Goal: Information Seeking & Learning: Learn about a topic

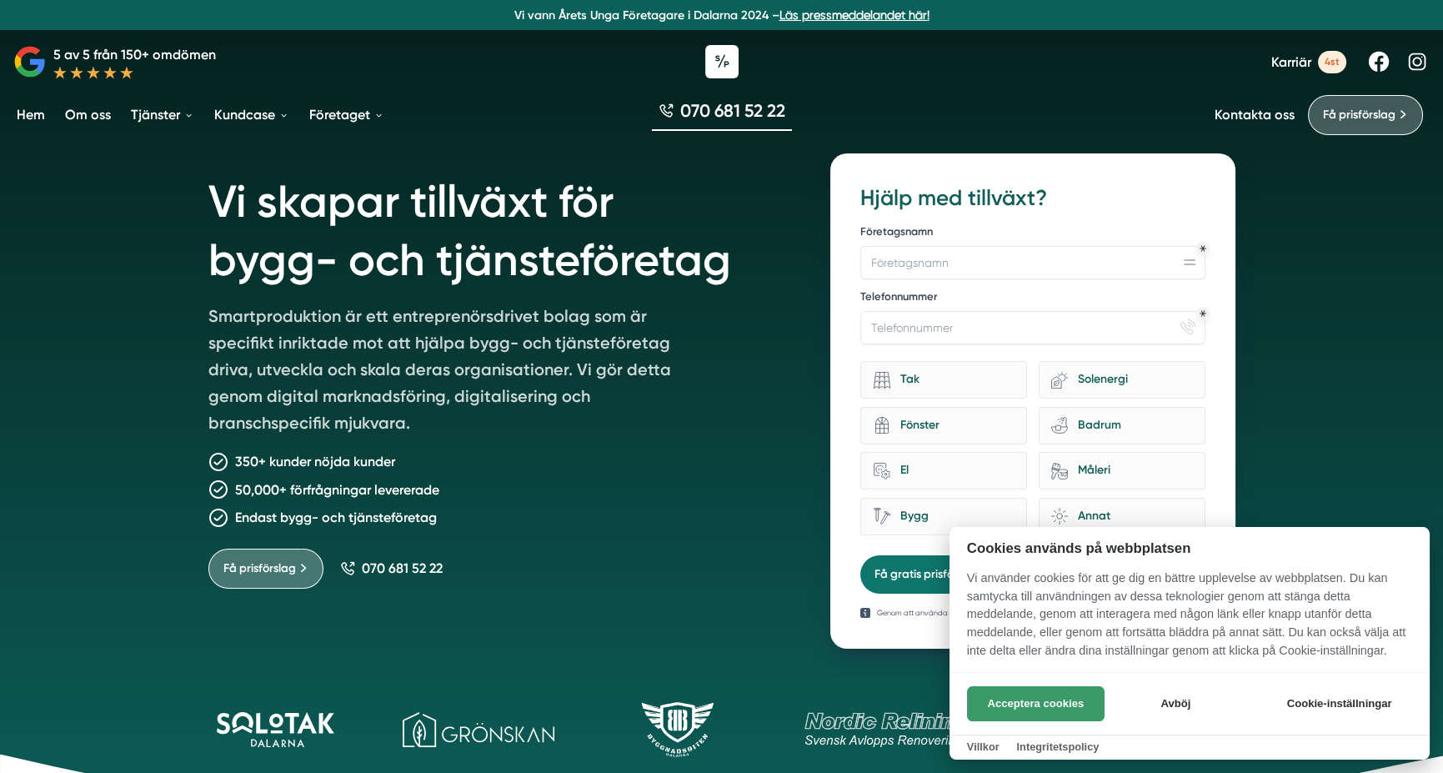
click at [1058, 703] on button "Acceptera cookies" at bounding box center [1036, 703] width 138 height 35
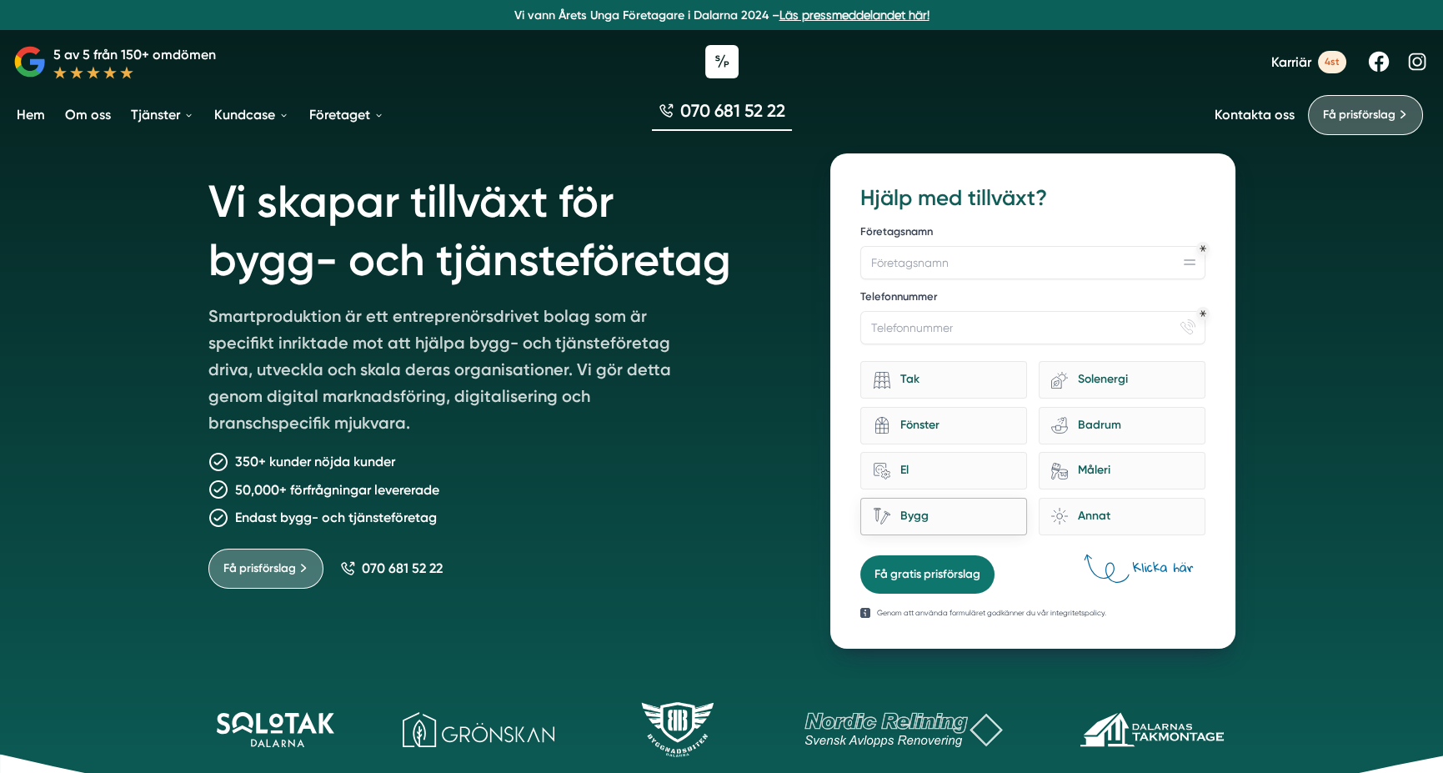
click at [901, 513] on div "Bygg" at bounding box center [952, 516] width 124 height 23
click at [0, 0] on input "Bygg" at bounding box center [0, 0] width 0 height 0
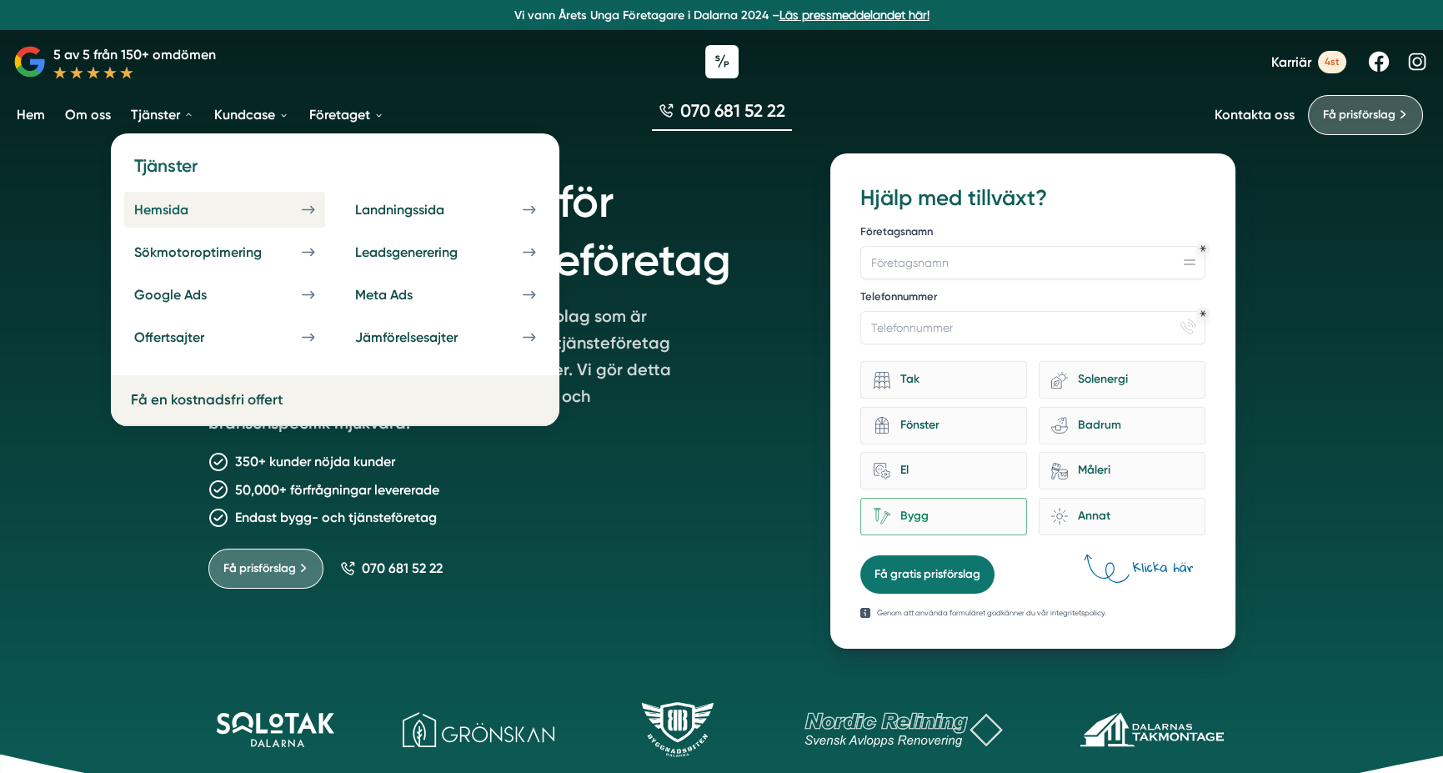
click at [180, 209] on div "Hemsida" at bounding box center [181, 210] width 94 height 16
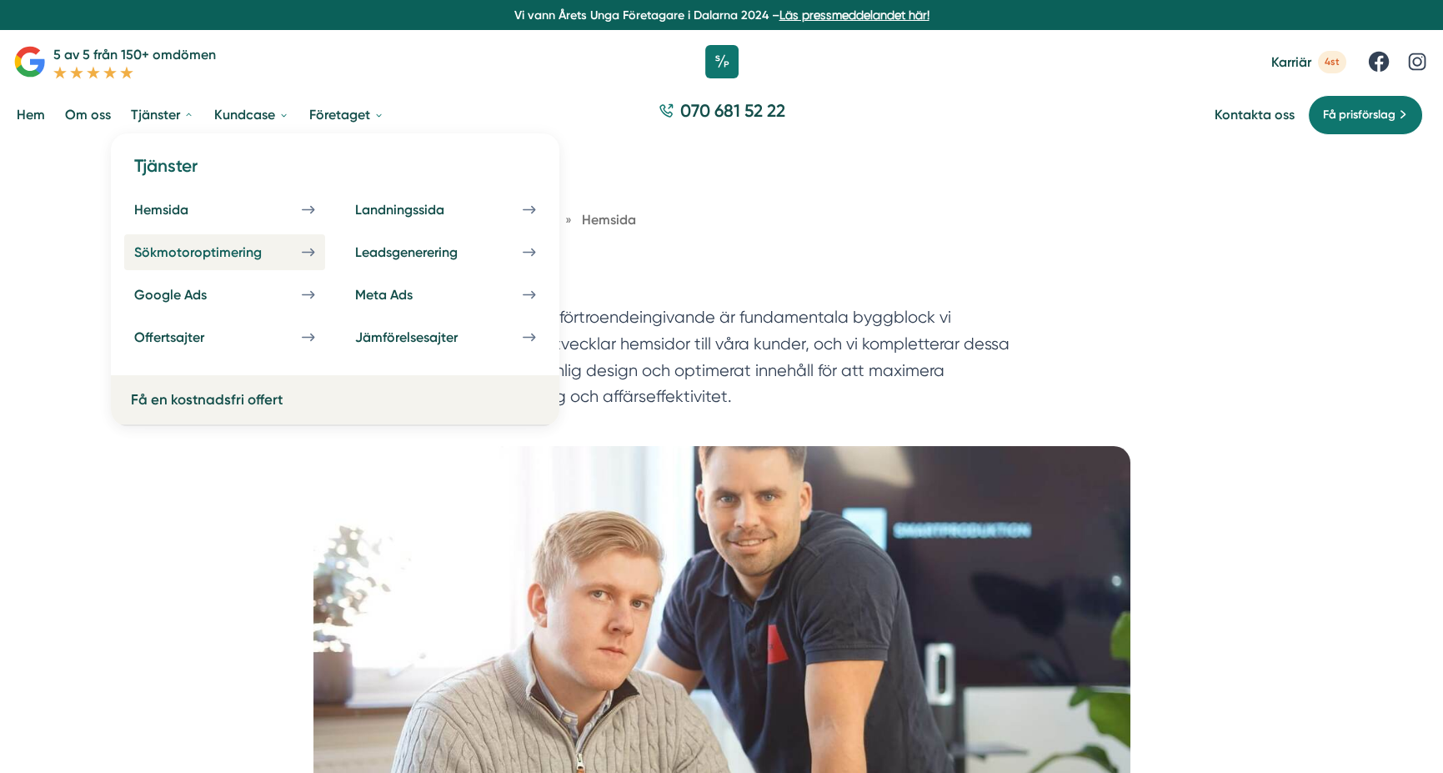
click at [186, 256] on div "Sökmotoroptimering" at bounding box center [218, 252] width 168 height 16
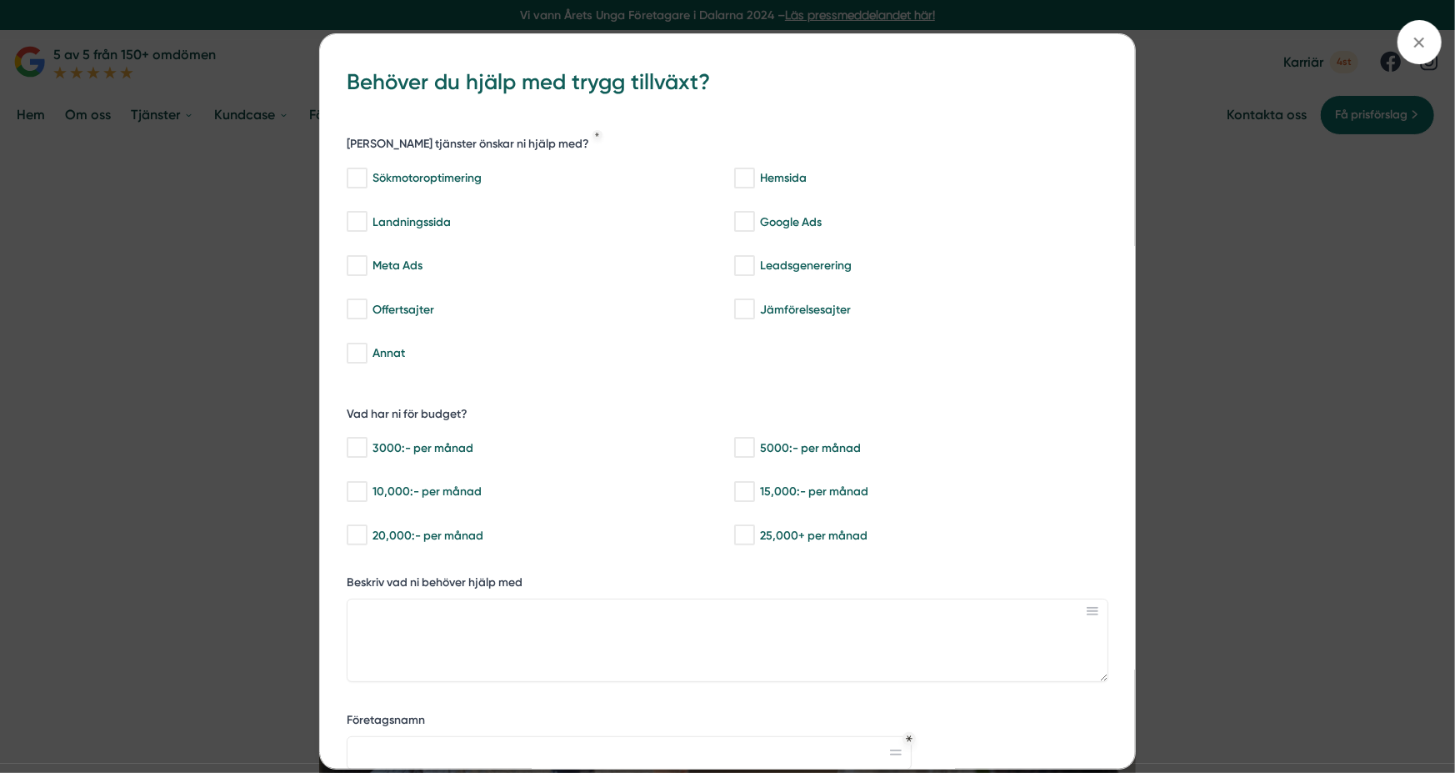
click at [102, 228] on div "bbc9b822-b2c6-488a-ab3e-9a2d59e49c7c Behöver du hjälp med trygg tillväxt? [PERS…" at bounding box center [727, 386] width 1455 height 773
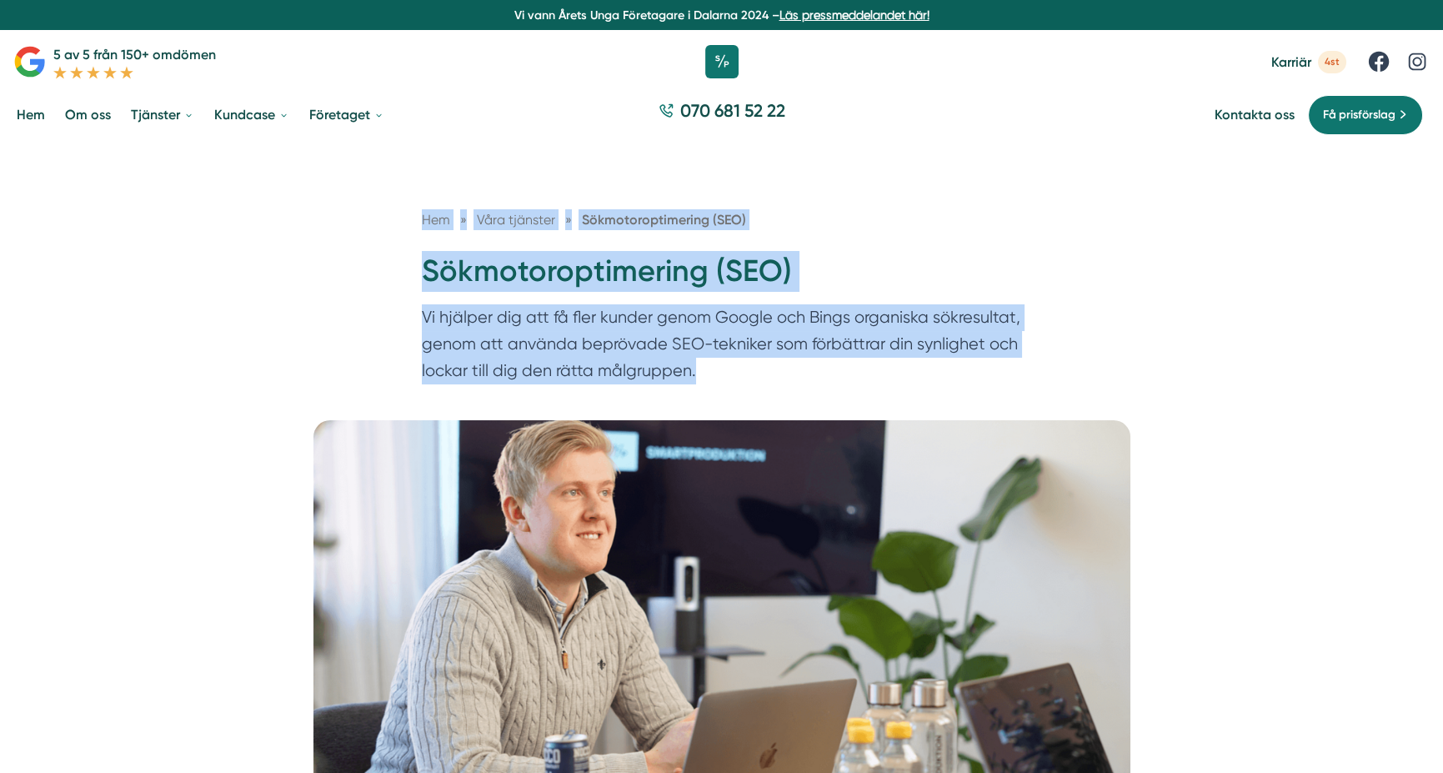
drag, startPoint x: 318, startPoint y: 187, endPoint x: 757, endPoint y: 366, distance: 473.6
click at [758, 368] on div "Hem » Våra tjänster » Sökmotoroptimering (SEO) Sökmotoroptimering (SEO) Vi hjäl…" at bounding box center [721, 281] width 1443 height 277
click at [746, 361] on p "Vi hjälper dig att få fler kunder genom Google och Bings organiska sökresultat,…" at bounding box center [722, 347] width 600 height 87
drag, startPoint x: 723, startPoint y: 376, endPoint x: 400, endPoint y: 237, distance: 351.3
click at [402, 237] on div "Hem » Våra tjänster » Sökmotoroptimering (SEO) Sökmotoroptimering (SEO) Vi hjäl…" at bounding box center [722, 300] width 640 height 182
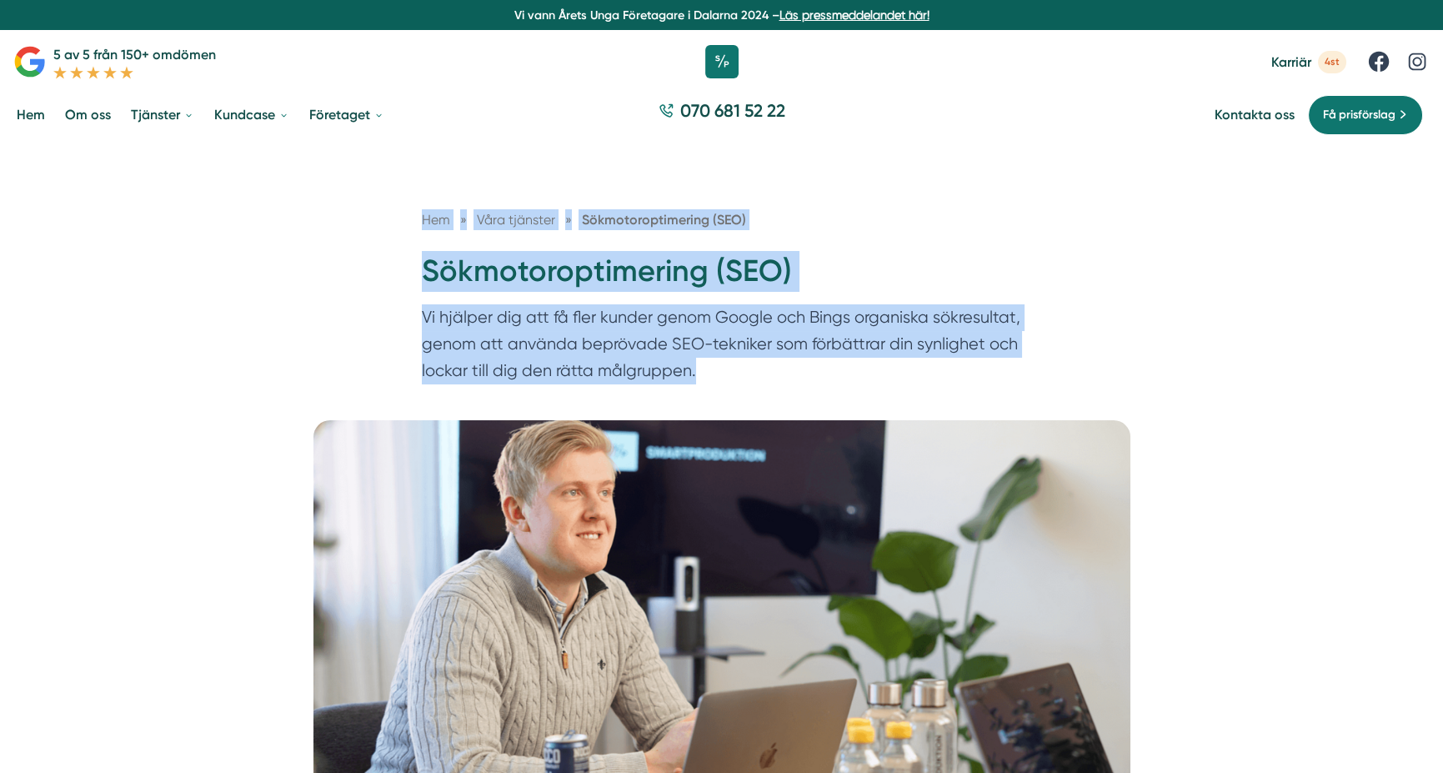
click at [380, 230] on div "Hem » Våra tjänster » Sökmotoroptimering (SEO) Sökmotoroptimering (SEO) Vi hjäl…" at bounding box center [721, 281] width 1443 height 277
drag, startPoint x: 379, startPoint y: 223, endPoint x: 713, endPoint y: 379, distance: 368.8
click at [713, 379] on div "Hem » Våra tjänster » Sökmotoroptimering (SEO) Sökmotoroptimering (SEO) Vi hjäl…" at bounding box center [721, 281] width 1443 height 277
drag, startPoint x: 712, startPoint y: 379, endPoint x: 704, endPoint y: 373, distance: 9.5
click at [709, 378] on p "Vi hjälper dig att få fler kunder genom Google och Bings organiska sökresultat,…" at bounding box center [722, 347] width 600 height 87
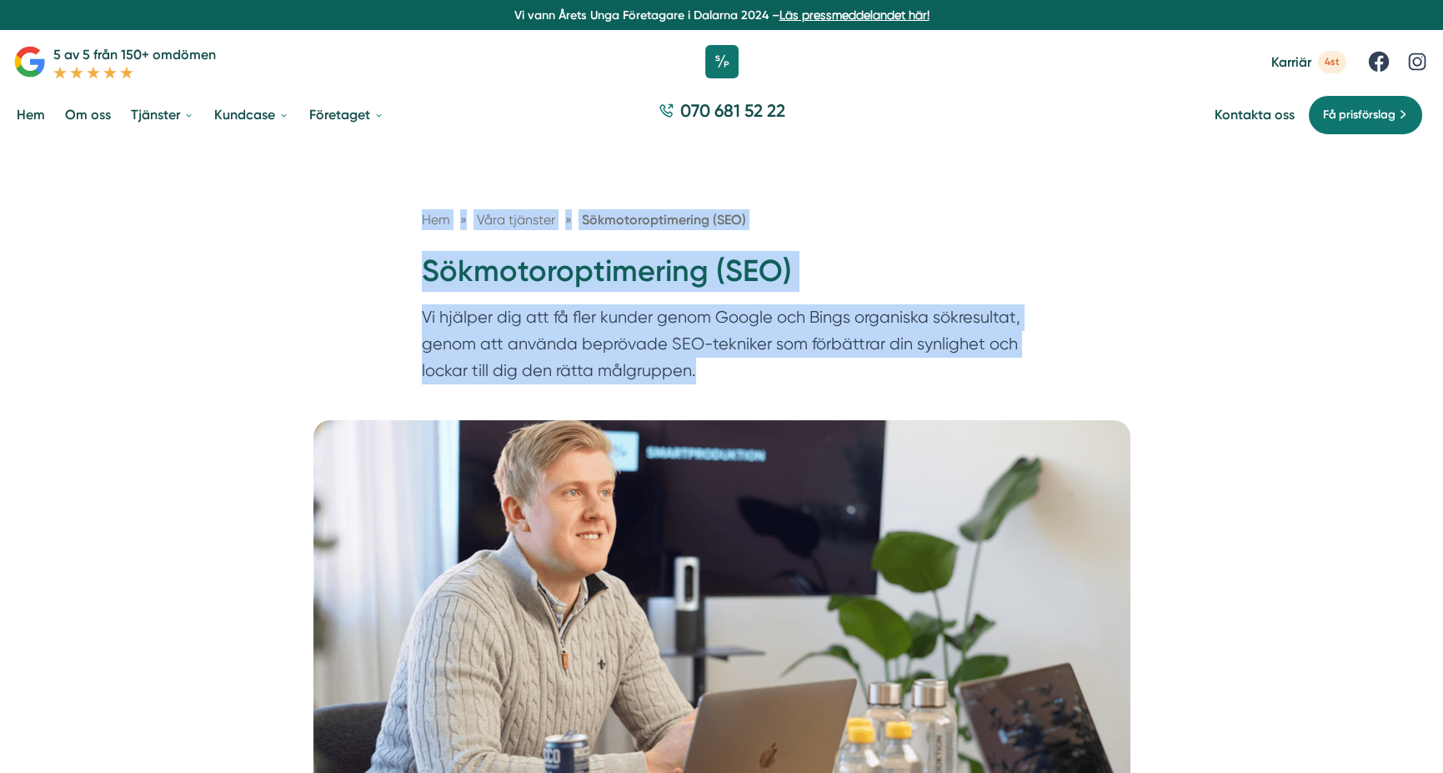
drag, startPoint x: 578, startPoint y: 335, endPoint x: 581, endPoint y: 346, distance: 11.3
click at [578, 336] on p "Vi hjälper dig att få fler kunder genom Google och Bings organiska sökresultat,…" at bounding box center [722, 347] width 600 height 87
click at [700, 376] on p "Vi hjälper dig att få fler kunder genom Google och Bings organiska sökresultat,…" at bounding box center [722, 347] width 600 height 87
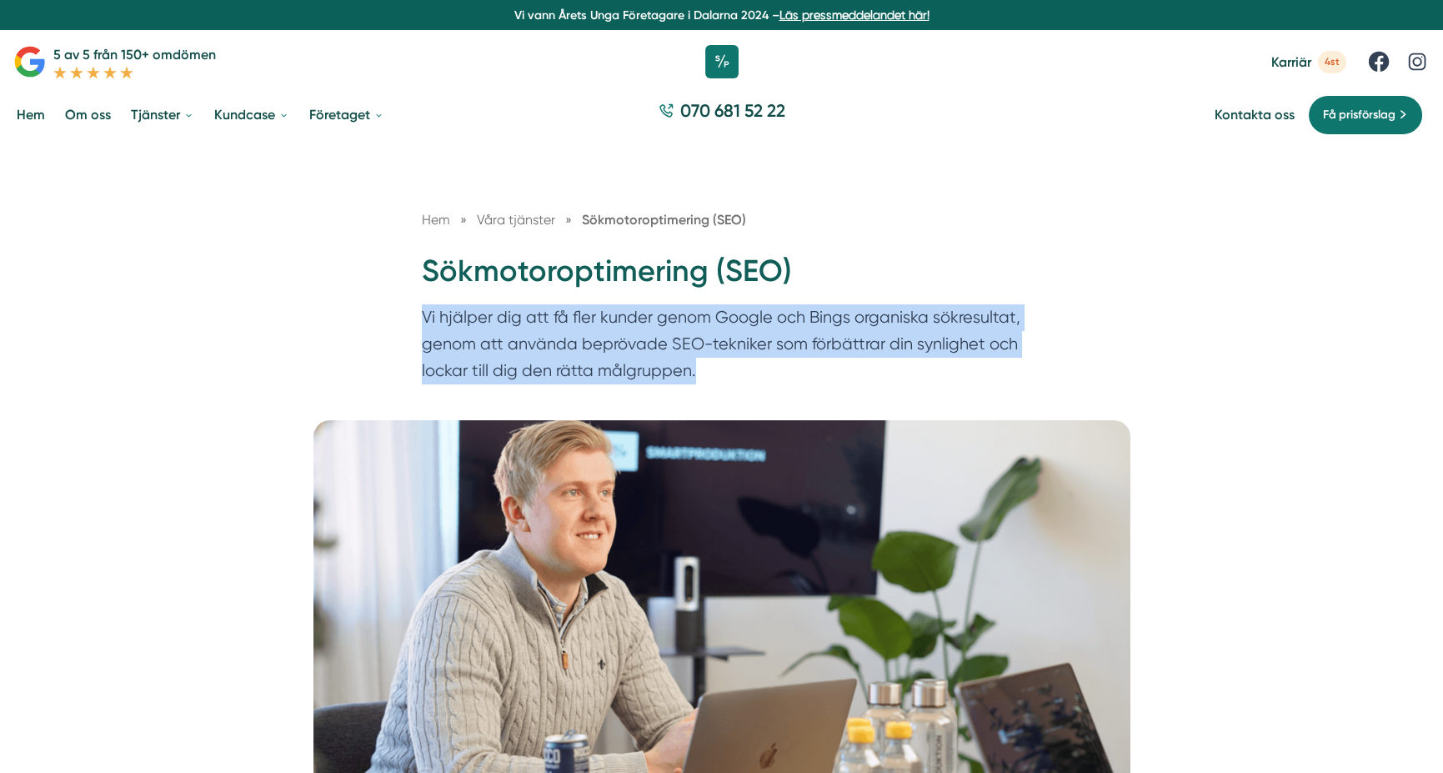
drag, startPoint x: 703, startPoint y: 371, endPoint x: 404, endPoint y: 315, distance: 304.4
click at [404, 315] on div "Hem » Våra tjänster » Sökmotoroptimering (SEO) Sökmotoroptimering (SEO) Vi hjäl…" at bounding box center [722, 300] width 640 height 182
click at [415, 317] on div "Hem » Våra tjänster » Sökmotoroptimering (SEO) Sökmotoroptimering (SEO) Vi hjäl…" at bounding box center [722, 300] width 640 height 182
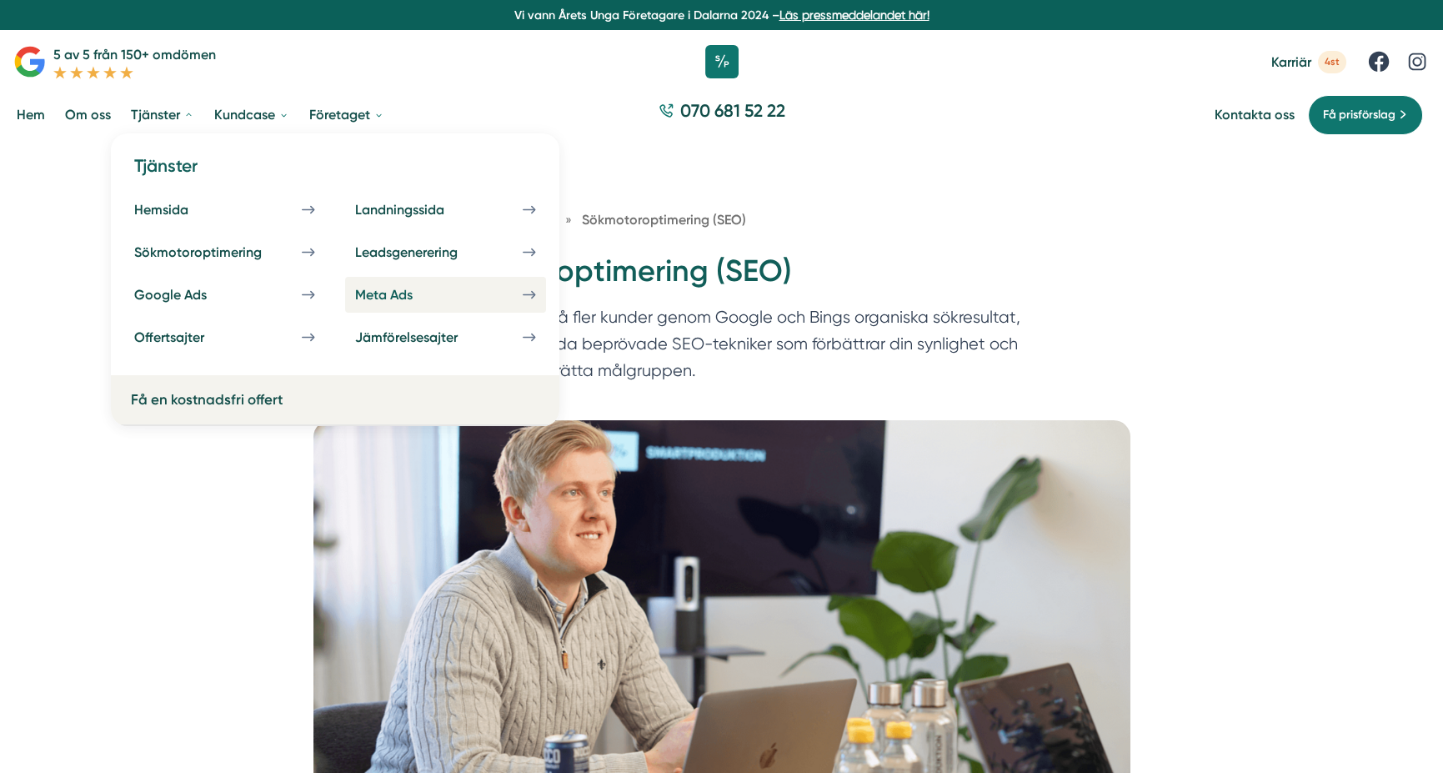
click at [392, 303] on link "Meta Ads" at bounding box center [445, 295] width 201 height 36
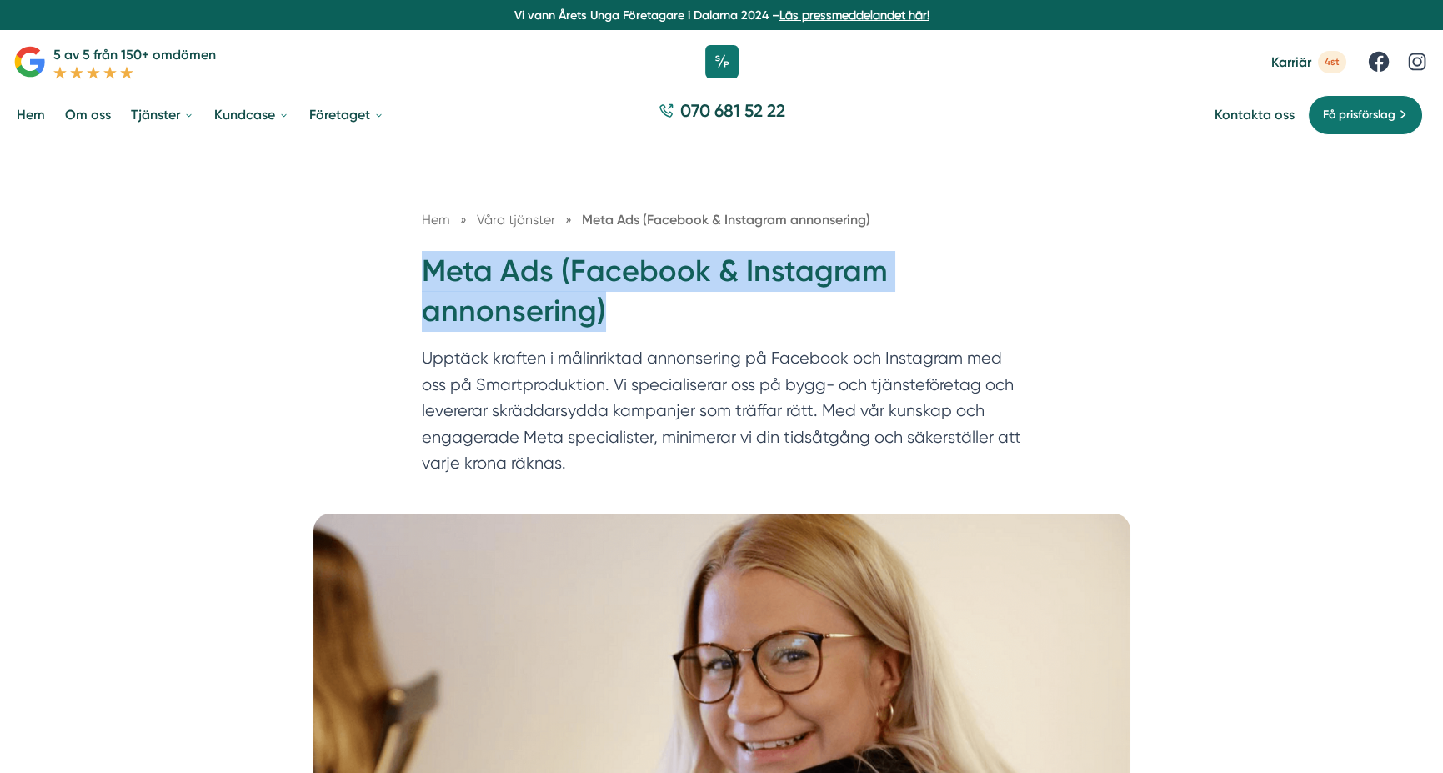
drag, startPoint x: 614, startPoint y: 308, endPoint x: 422, endPoint y: 268, distance: 196.8
click at [422, 268] on h1 "Meta Ads (Facebook & Instagram annonsering)" at bounding box center [722, 298] width 600 height 94
click at [625, 328] on h1 "Meta Ads (Facebook & Instagram annonsering)" at bounding box center [722, 298] width 600 height 94
drag, startPoint x: 643, startPoint y: 312, endPoint x: 422, endPoint y: 273, distance: 224.2
click at [422, 273] on h1 "Meta Ads (Facebook & Instagram annonsering)" at bounding box center [722, 298] width 600 height 94
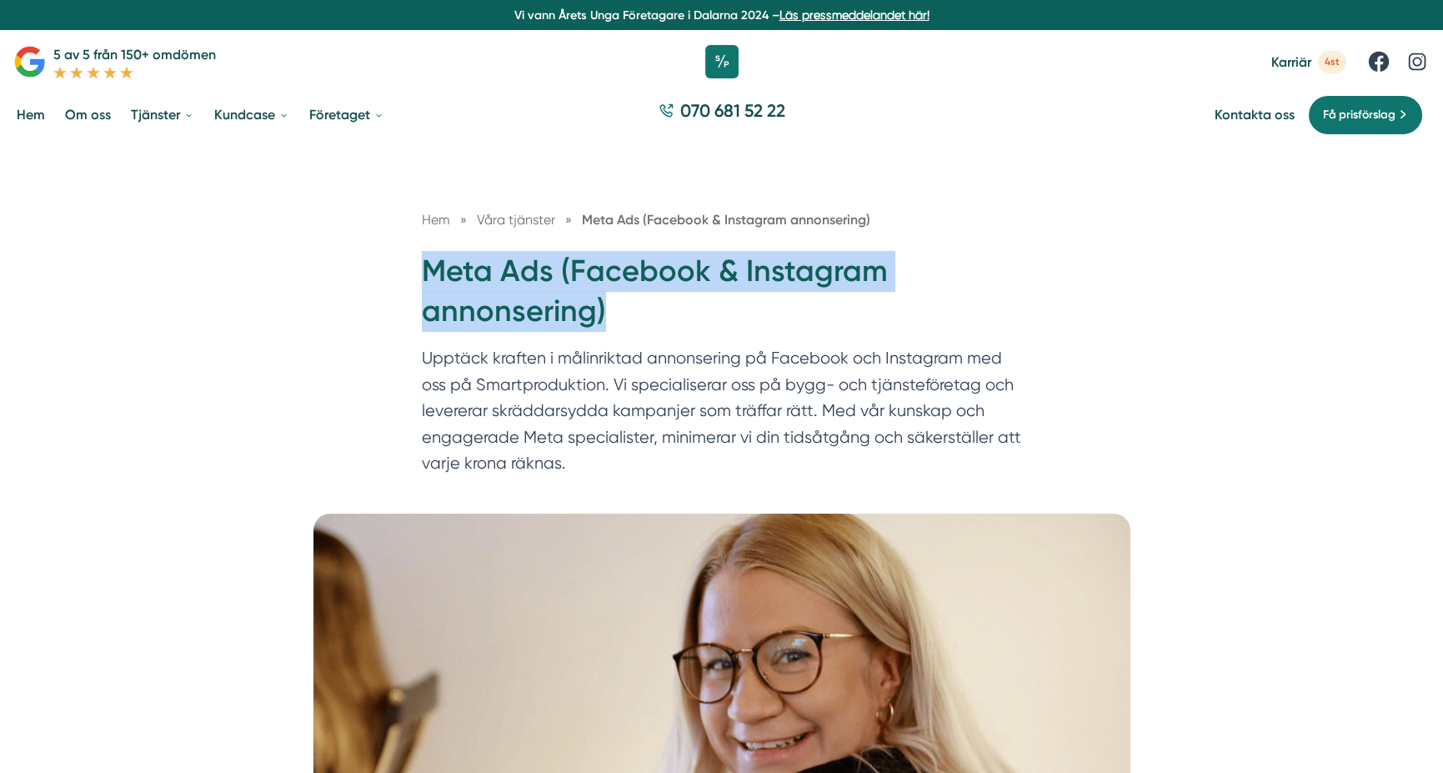
click at [422, 273] on h1 "Meta Ads (Facebook & Instagram annonsering)" at bounding box center [722, 298] width 600 height 94
drag, startPoint x: 419, startPoint y: 271, endPoint x: 628, endPoint y: 342, distance: 220.1
click at [628, 342] on div "Hem » Våra tjänster » Meta Ads (Facebook & Instagram annonsering) Meta Ads (Fac…" at bounding box center [722, 346] width 640 height 275
click at [628, 341] on h1 "Meta Ads (Facebook & Instagram annonsering)" at bounding box center [722, 298] width 600 height 94
drag, startPoint x: 624, startPoint y: 326, endPoint x: 424, endPoint y: 280, distance: 205.2
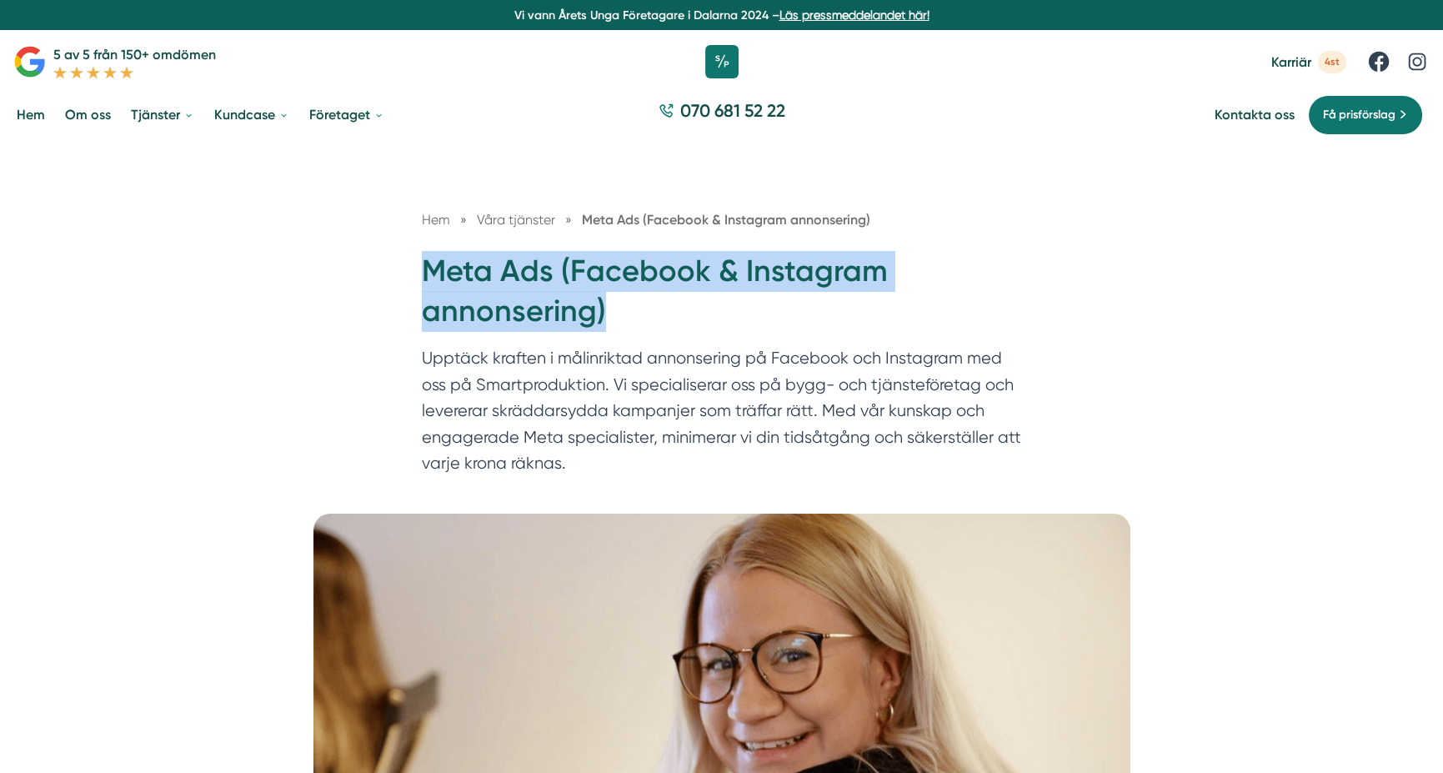
click at [424, 280] on h1 "Meta Ads (Facebook & Instagram annonsering)" at bounding box center [722, 298] width 600 height 94
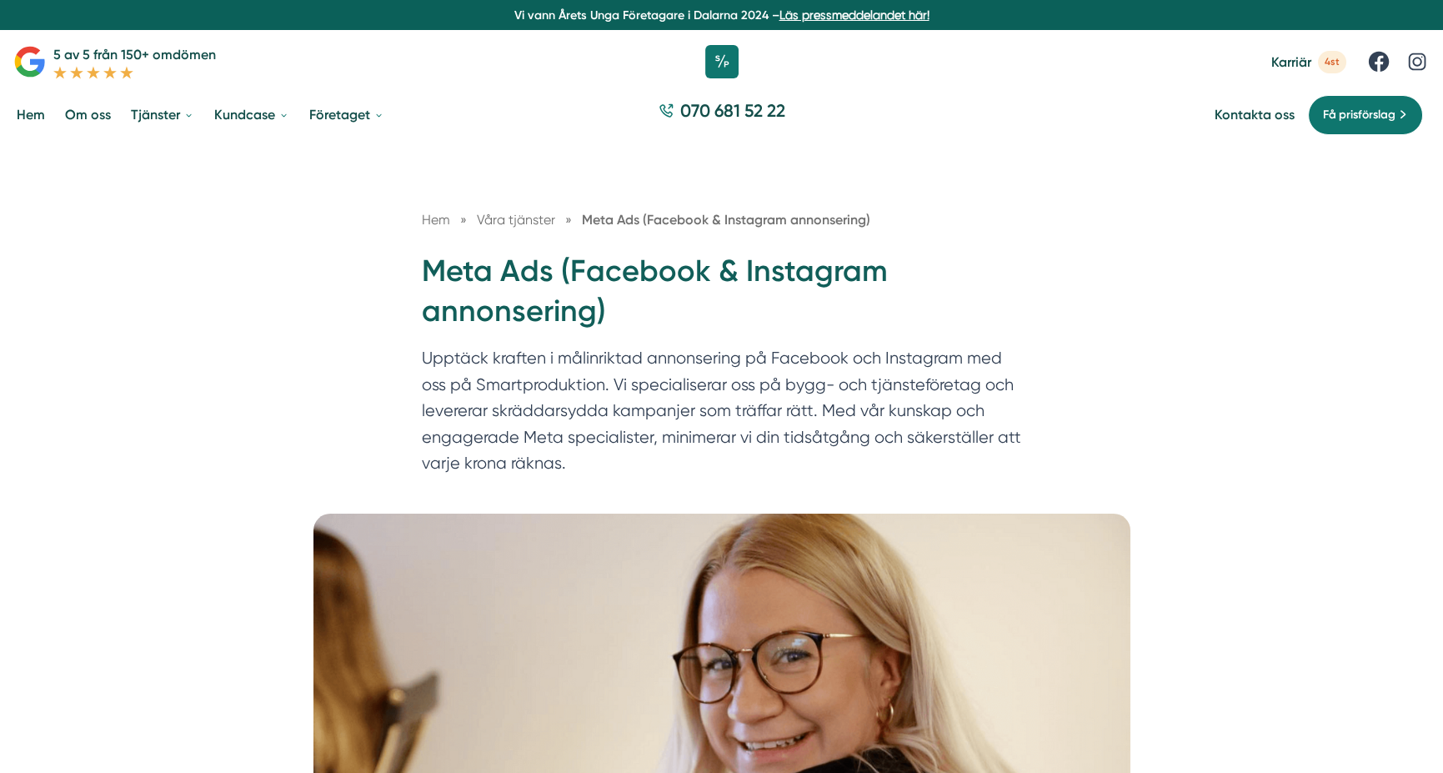
click at [612, 368] on p "Upptäck kraften i målinriktad annonsering på Facebook och Instagram med oss på …" at bounding box center [722, 415] width 600 height 140
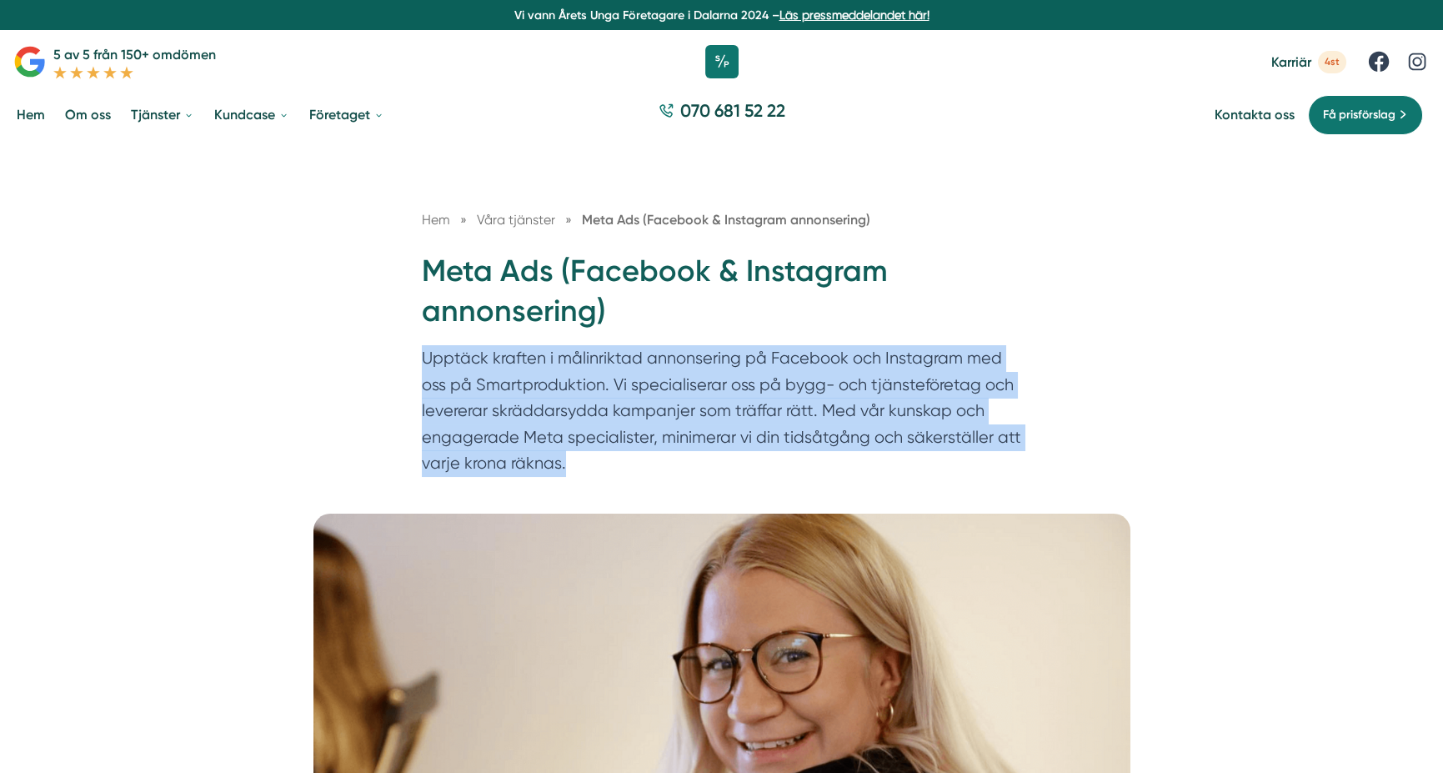
drag, startPoint x: 425, startPoint y: 358, endPoint x: 708, endPoint y: 459, distance: 300.0
click at [708, 459] on p "Upptäck kraften i målinriktad annonsering på Facebook och Instagram med oss på …" at bounding box center [722, 415] width 600 height 140
click at [662, 409] on p "Upptäck kraften i målinriktad annonsering på Facebook och Instagram med oss på …" at bounding box center [722, 415] width 600 height 140
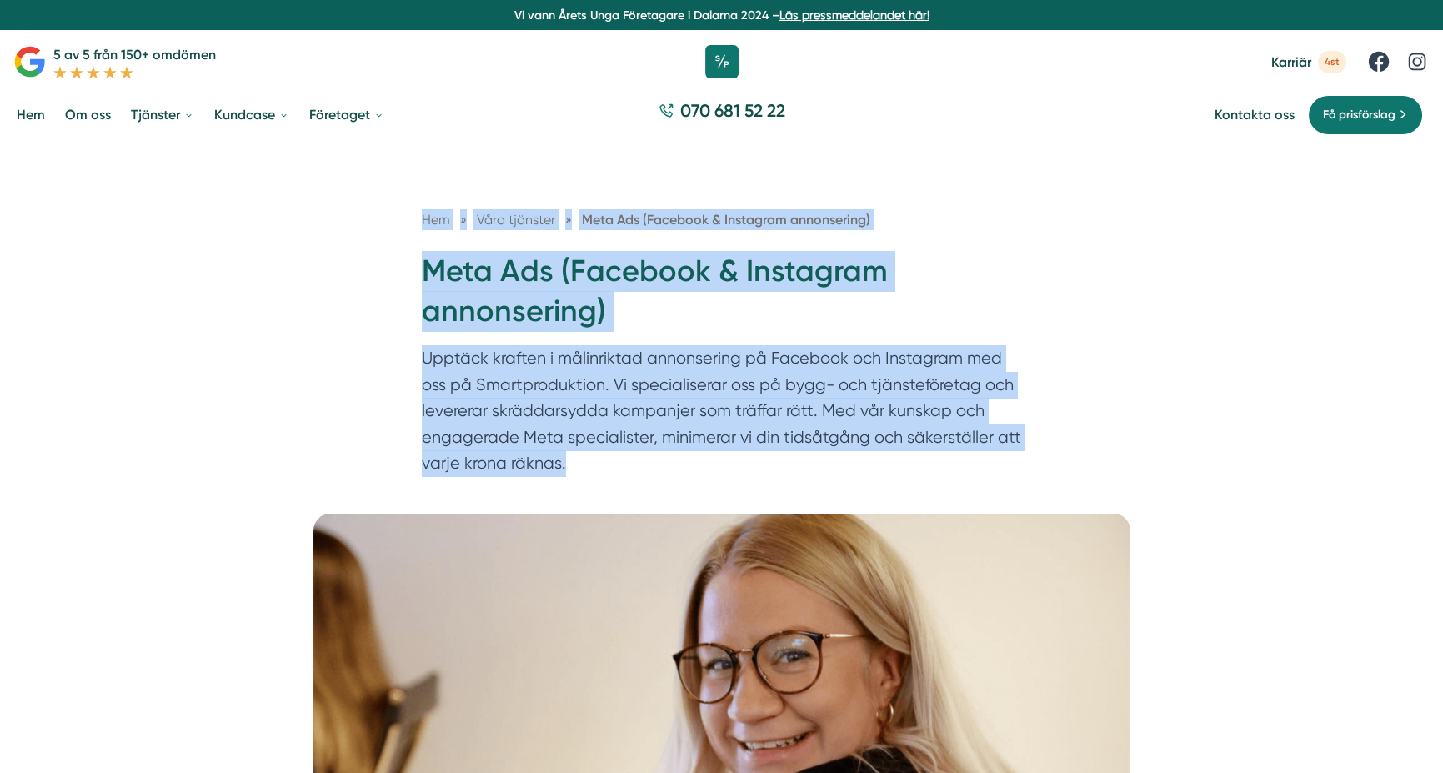
drag, startPoint x: 408, startPoint y: 198, endPoint x: 983, endPoint y: 463, distance: 633.6
click at [983, 463] on div "Hem » Våra tjänster » Meta Ads (Facebook & Instagram annonsering) Meta Ads (Fac…" at bounding box center [721, 328] width 1443 height 370
click at [619, 480] on p "Upptäck kraften i målinriktad annonsering på Facebook och Instagram med oss på …" at bounding box center [722, 415] width 600 height 140
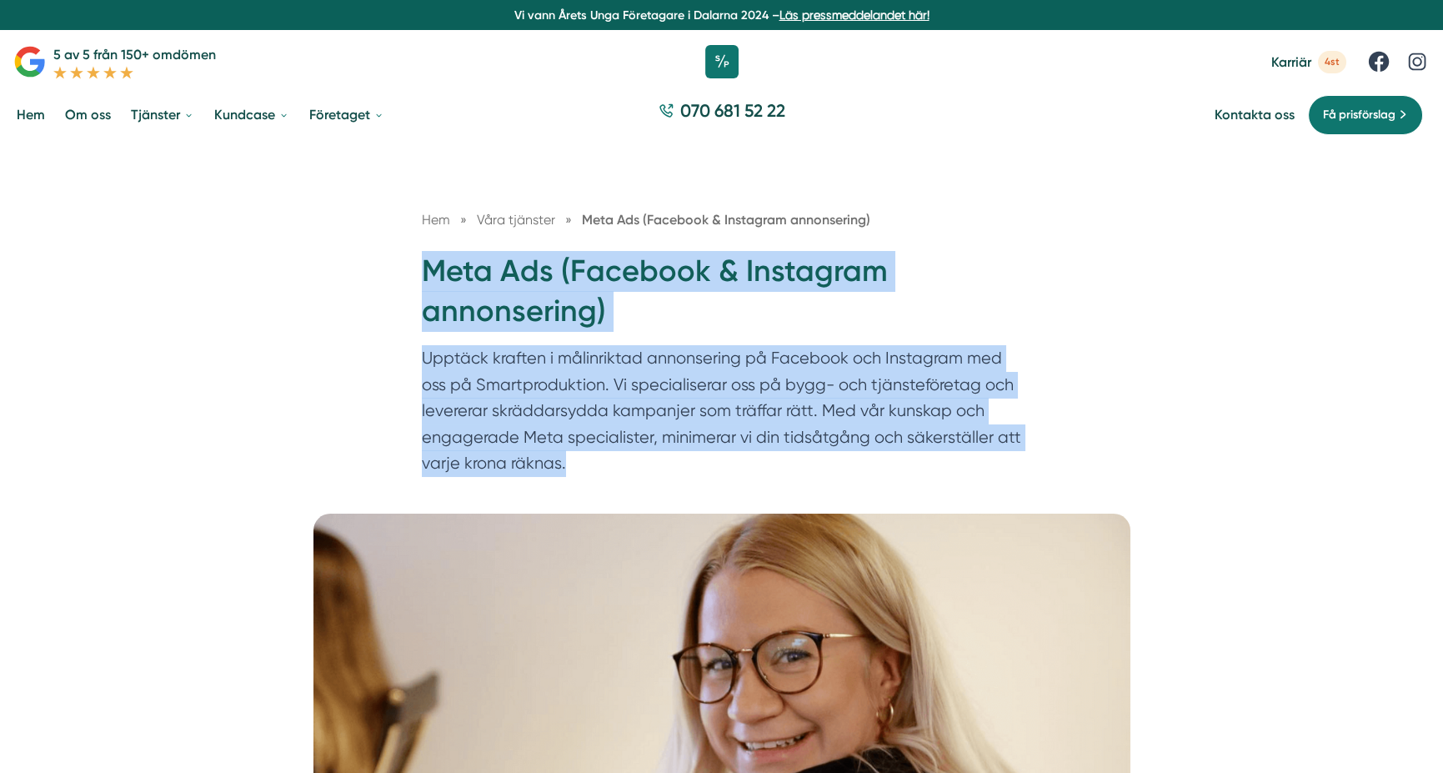
drag, startPoint x: 612, startPoint y: 472, endPoint x: 396, endPoint y: 271, distance: 294.9
click at [396, 271] on div "Hem » Våra tjänster » Meta Ads (Facebook & Instagram annonsering) Meta Ads (Fac…" at bounding box center [721, 328] width 1443 height 370
click at [399, 273] on div "Hem » Våra tjänster » Meta Ads (Facebook & Instagram annonsering) Meta Ads (Fac…" at bounding box center [721, 328] width 1443 height 370
drag, startPoint x: 405, startPoint y: 261, endPoint x: 628, endPoint y: 463, distance: 300.3
click at [628, 463] on div "Hem » Våra tjänster » Meta Ads (Facebook & Instagram annonsering) Meta Ads (Fac…" at bounding box center [722, 346] width 640 height 275
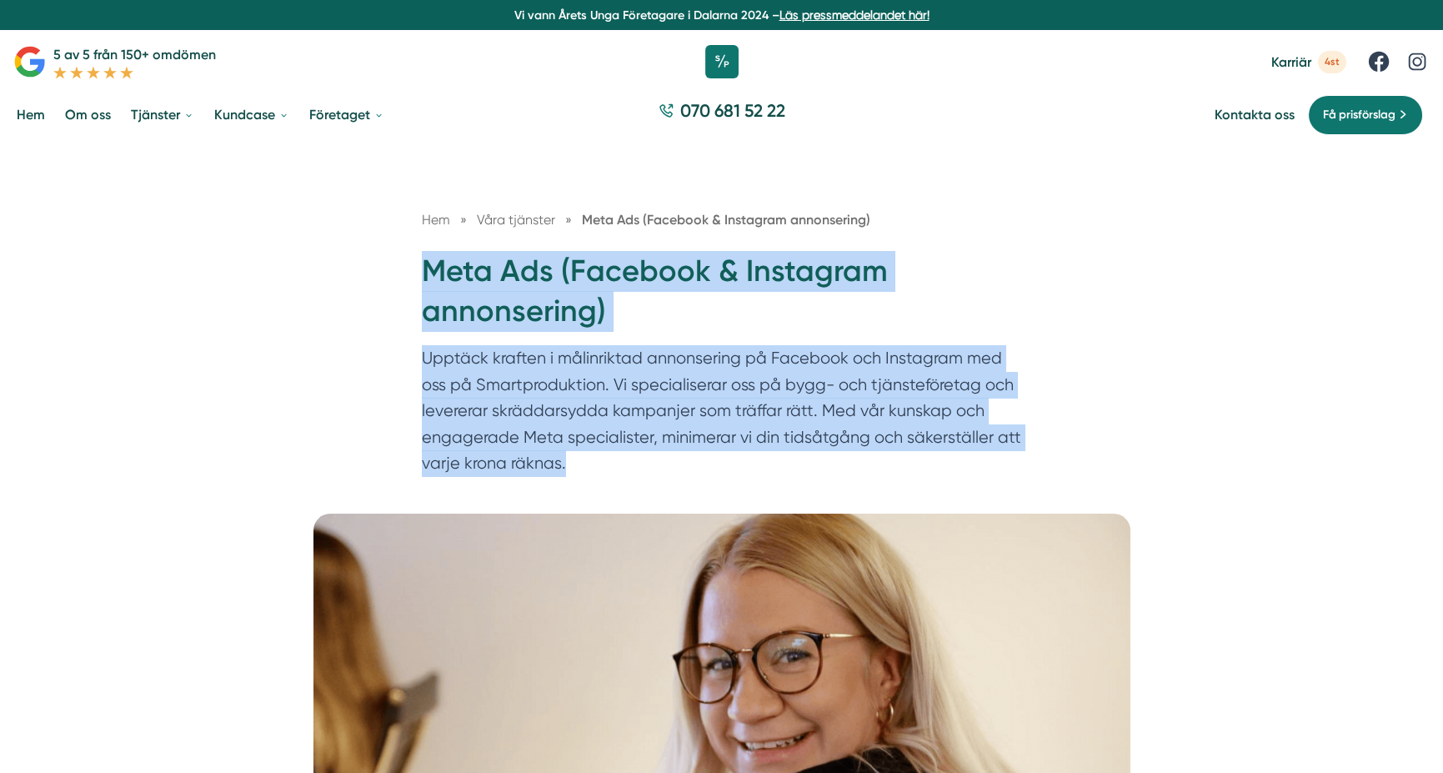
click at [627, 463] on p "Upptäck kraften i målinriktad annonsering på Facebook och Instagram med oss på …" at bounding box center [722, 415] width 600 height 140
drag, startPoint x: 621, startPoint y: 462, endPoint x: 387, endPoint y: 269, distance: 303.2
click at [387, 269] on div "Hem » Våra tjänster » Meta Ads (Facebook & Instagram annonsering) Meta Ads (Fac…" at bounding box center [721, 328] width 1443 height 370
click at [393, 274] on div "Hem » Våra tjänster » Meta Ads (Facebook & Instagram annonsering) Meta Ads (Fac…" at bounding box center [721, 328] width 1443 height 370
drag, startPoint x: 409, startPoint y: 268, endPoint x: 608, endPoint y: 466, distance: 281.1
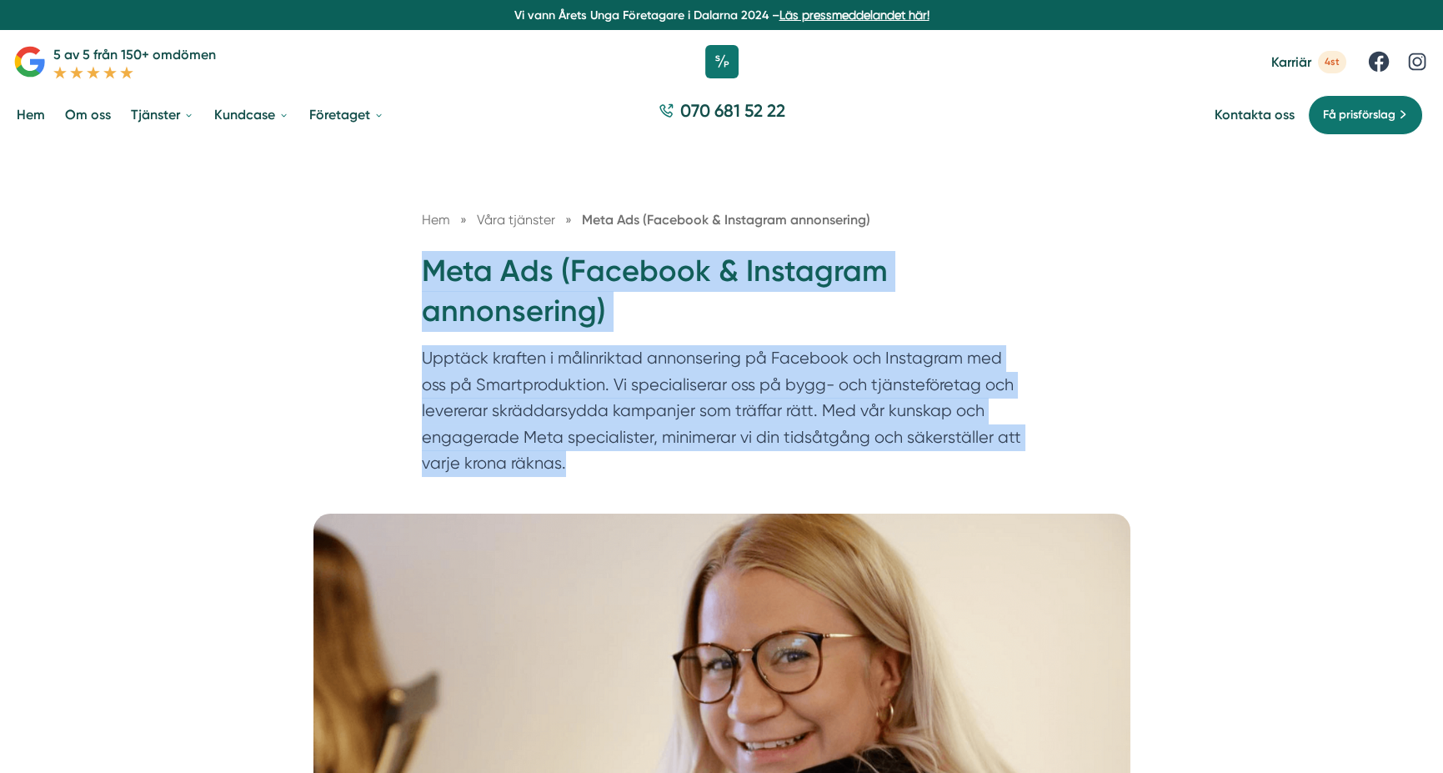
click at [608, 466] on div "Hem » Våra tjänster » Meta Ads (Facebook & Instagram annonsering) Meta Ads (Fac…" at bounding box center [722, 346] width 640 height 275
click at [608, 466] on p "Upptäck kraften i målinriktad annonsering på Facebook och Instagram med oss på …" at bounding box center [722, 415] width 600 height 140
drag, startPoint x: 600, startPoint y: 464, endPoint x: 423, endPoint y: 289, distance: 249.3
click at [423, 289] on div "Hem » Våra tjänster » Meta Ads (Facebook & Instagram annonsering) Meta Ads (Fac…" at bounding box center [722, 346] width 640 height 275
click at [416, 273] on div "Hem » Våra tjänster » Meta Ads (Facebook & Instagram annonsering) Meta Ads (Fac…" at bounding box center [722, 346] width 640 height 275
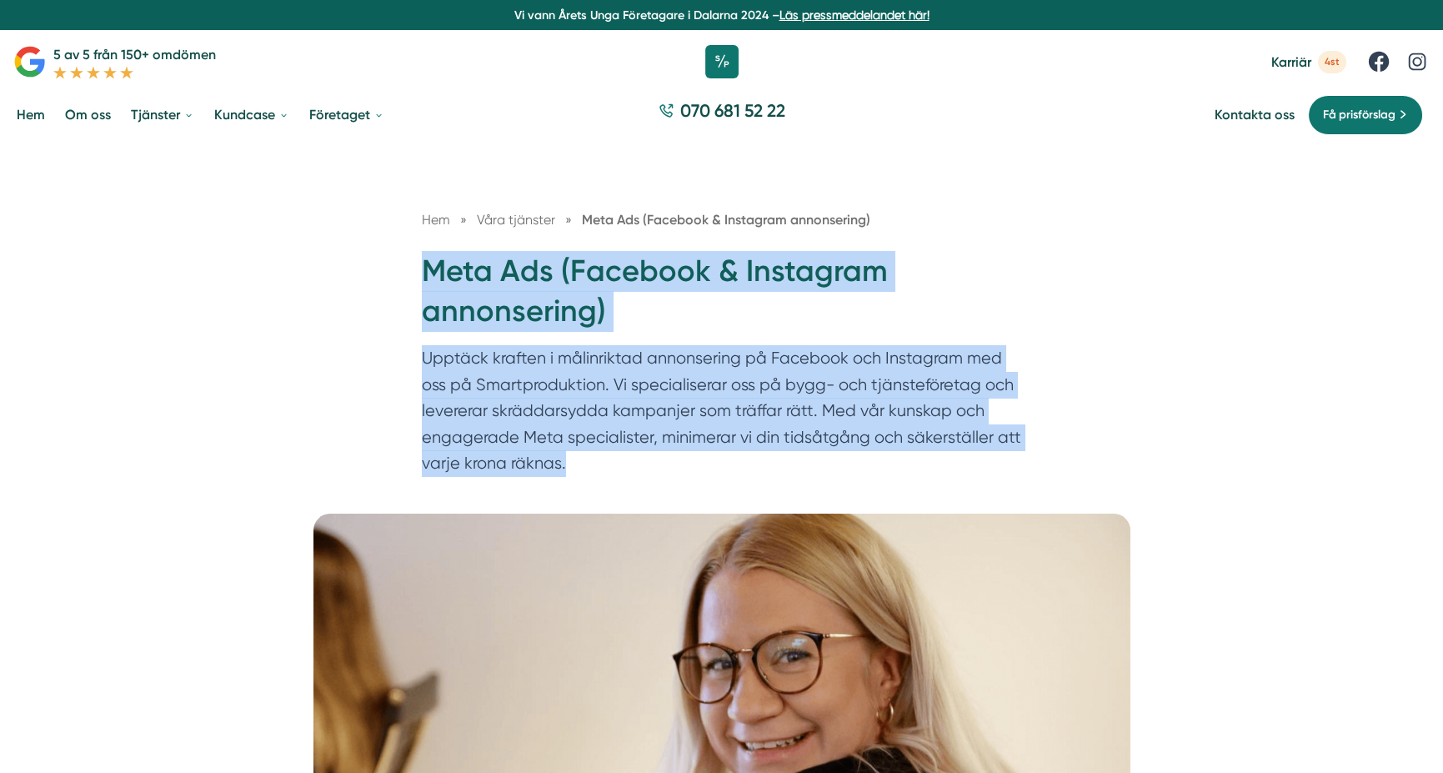
click at [427, 277] on h1 "Meta Ads (Facebook & Instagram annonsering)" at bounding box center [722, 298] width 600 height 94
drag, startPoint x: 423, startPoint y: 268, endPoint x: 573, endPoint y: 464, distance: 246.7
click at [573, 464] on div "Hem » Våra tjänster » Meta Ads (Facebook & Instagram annonsering) Meta Ads (Fac…" at bounding box center [722, 346] width 640 height 275
click at [573, 464] on p "Upptäck kraften i målinriktad annonsering på Facebook och Instagram med oss på …" at bounding box center [722, 415] width 600 height 140
drag, startPoint x: 582, startPoint y: 470, endPoint x: 425, endPoint y: 281, distance: 245.6
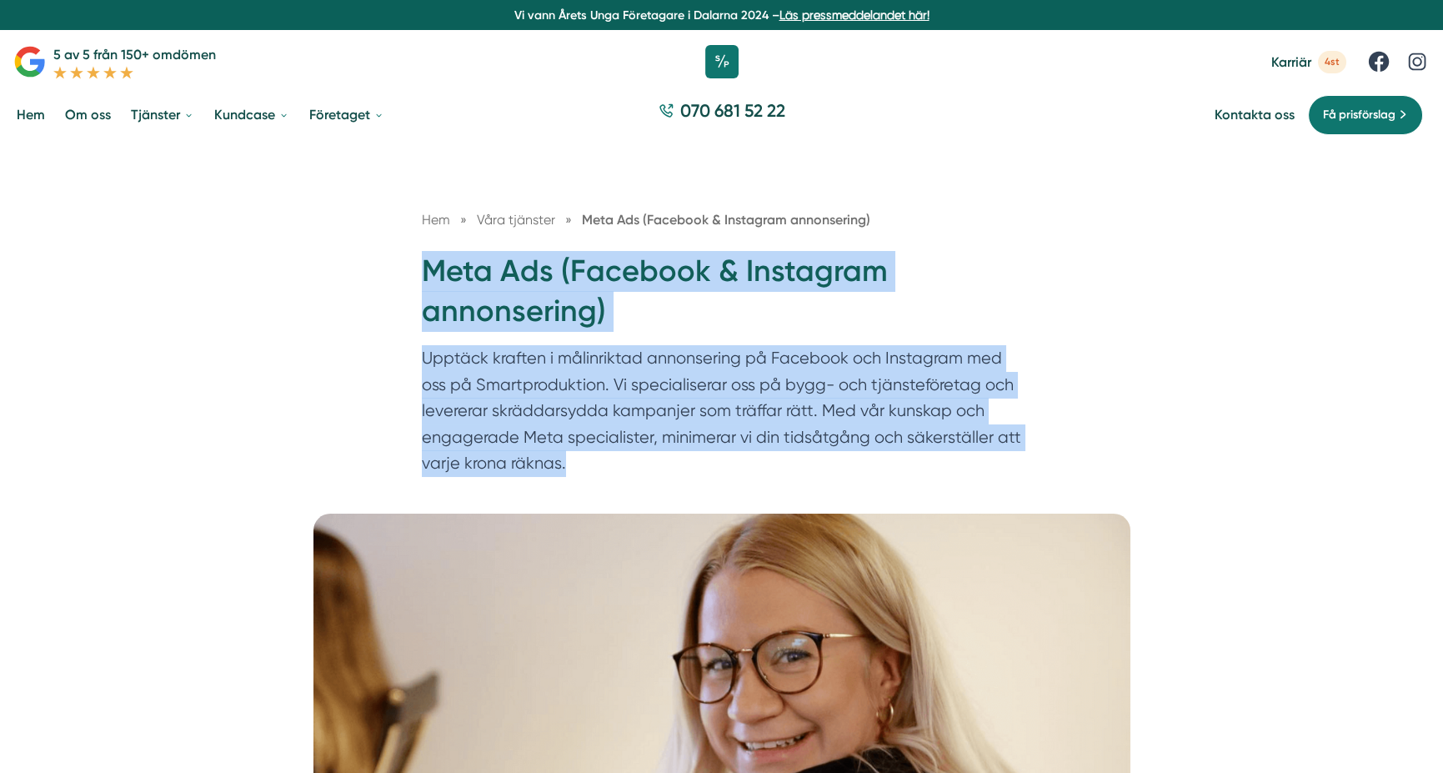
click at [425, 281] on div "Hem » Våra tjänster » Meta Ads (Facebook & Instagram annonsering) Meta Ads (Fac…" at bounding box center [722, 346] width 640 height 275
click at [422, 273] on h1 "Meta Ads (Facebook & Instagram annonsering)" at bounding box center [722, 298] width 600 height 94
drag, startPoint x: 422, startPoint y: 273, endPoint x: 615, endPoint y: 458, distance: 268.2
click at [615, 458] on div "Hem » Våra tjänster » Meta Ads (Facebook & Instagram annonsering) Meta Ads (Fac…" at bounding box center [722, 346] width 640 height 275
click at [615, 458] on p "Upptäck kraften i målinriktad annonsering på Facebook och Instagram med oss på …" at bounding box center [722, 415] width 600 height 140
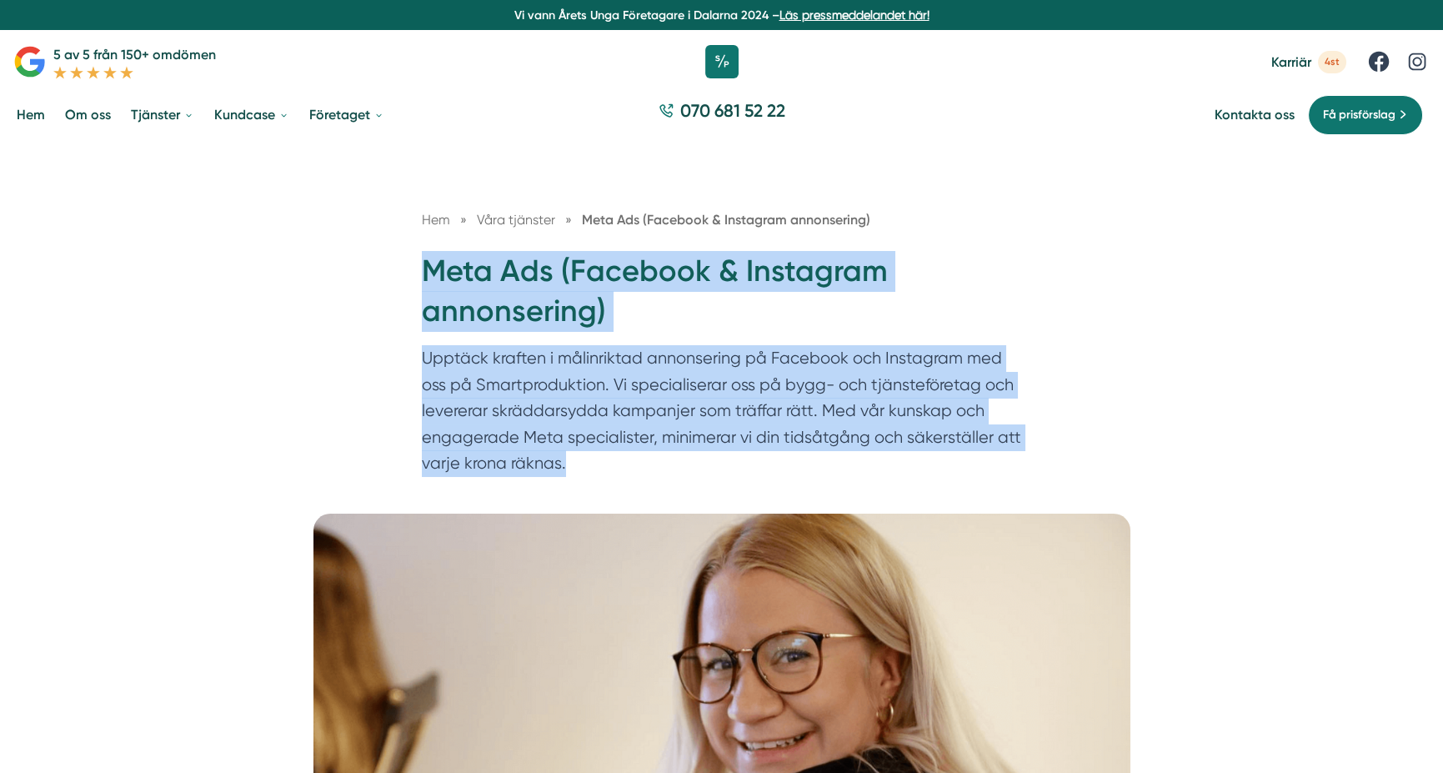
drag, startPoint x: 597, startPoint y: 461, endPoint x: 423, endPoint y: 282, distance: 249.3
click at [423, 282] on div "Hem » Våra tjänster » Meta Ads (Facebook & Instagram annonsering) Meta Ads (Fac…" at bounding box center [722, 346] width 640 height 275
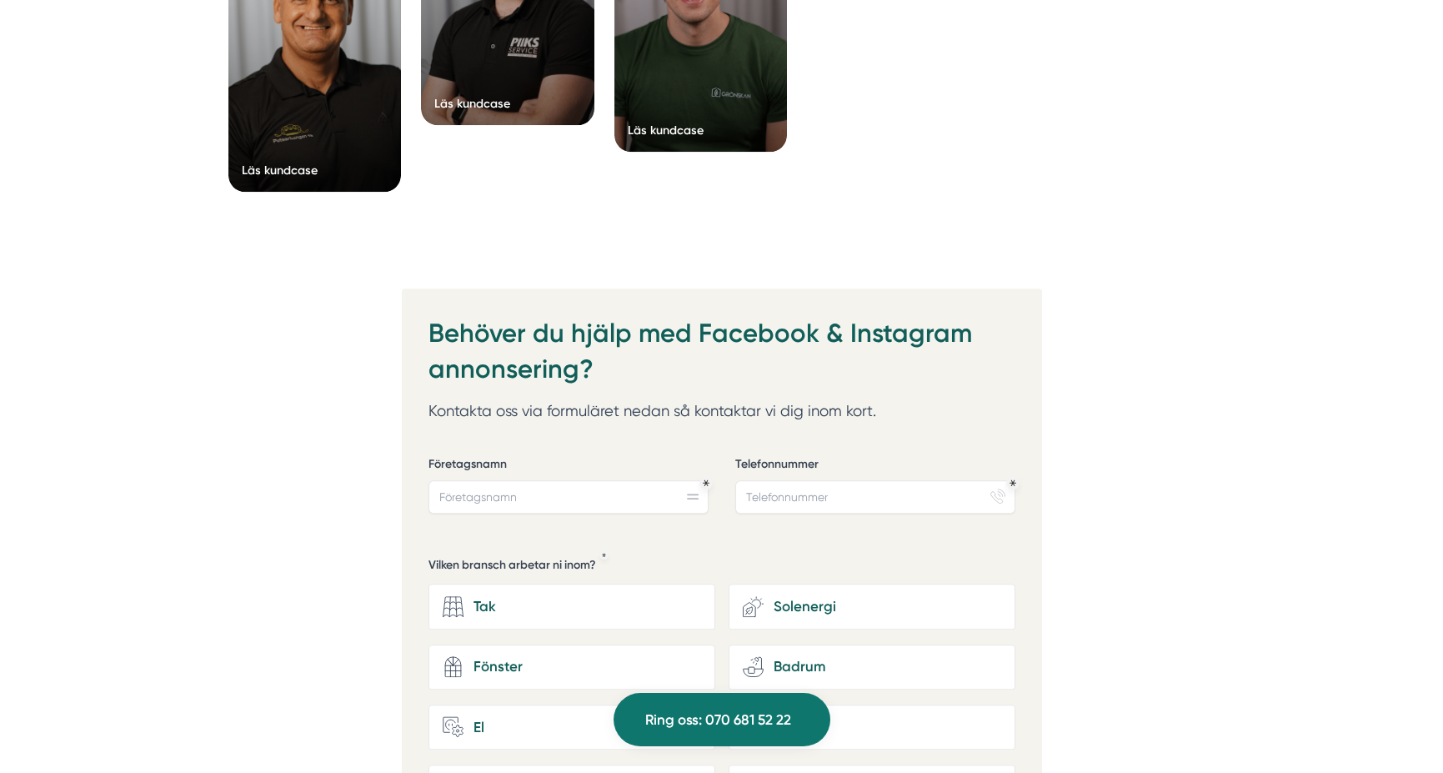
scroll to position [4584, 0]
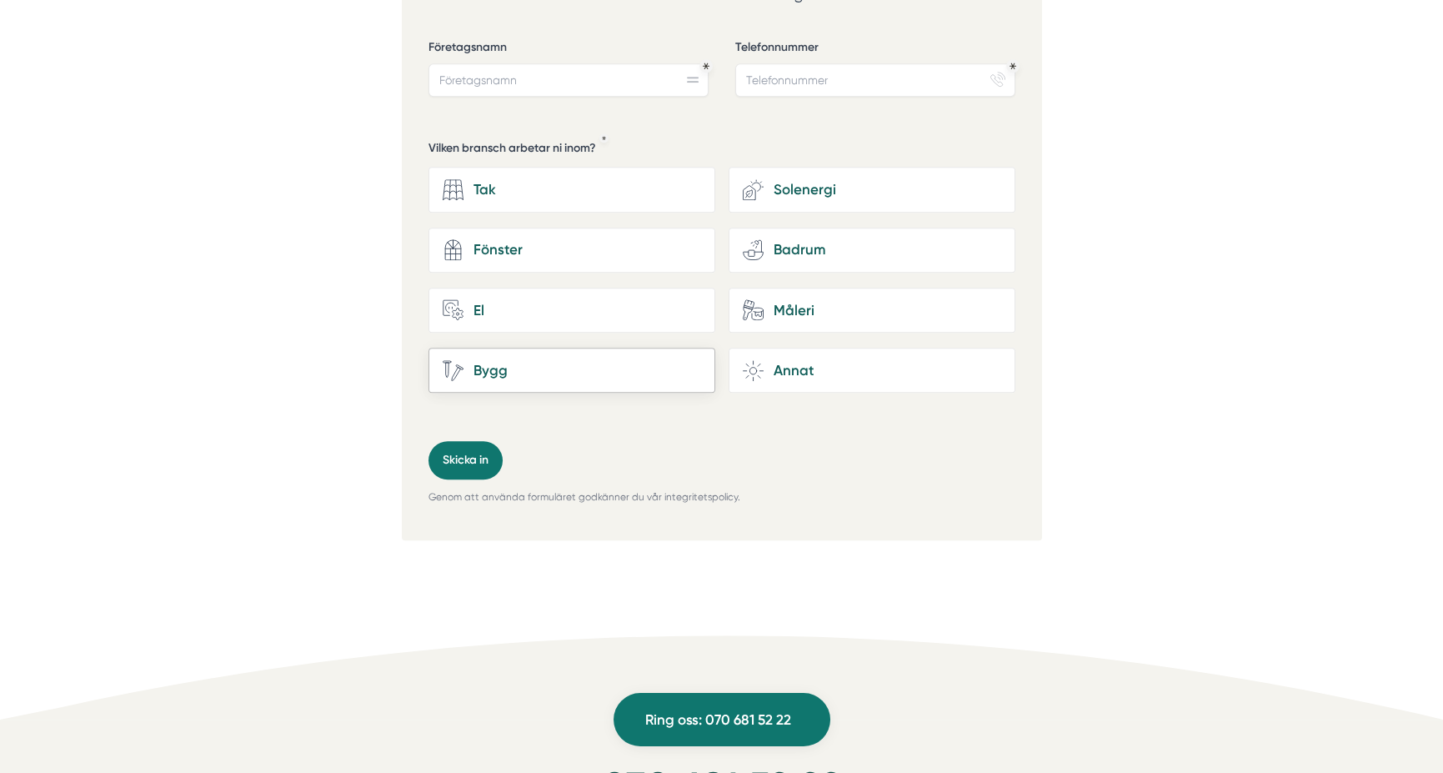
click at [518, 380] on div "Bygg" at bounding box center [571, 371] width 287 height 46
click at [0, 0] on input "Bygg" at bounding box center [0, 0] width 0 height 0
click at [564, 366] on div "Bygg" at bounding box center [582, 370] width 238 height 23
click at [0, 0] on input "Bygg" at bounding box center [0, 0] width 0 height 0
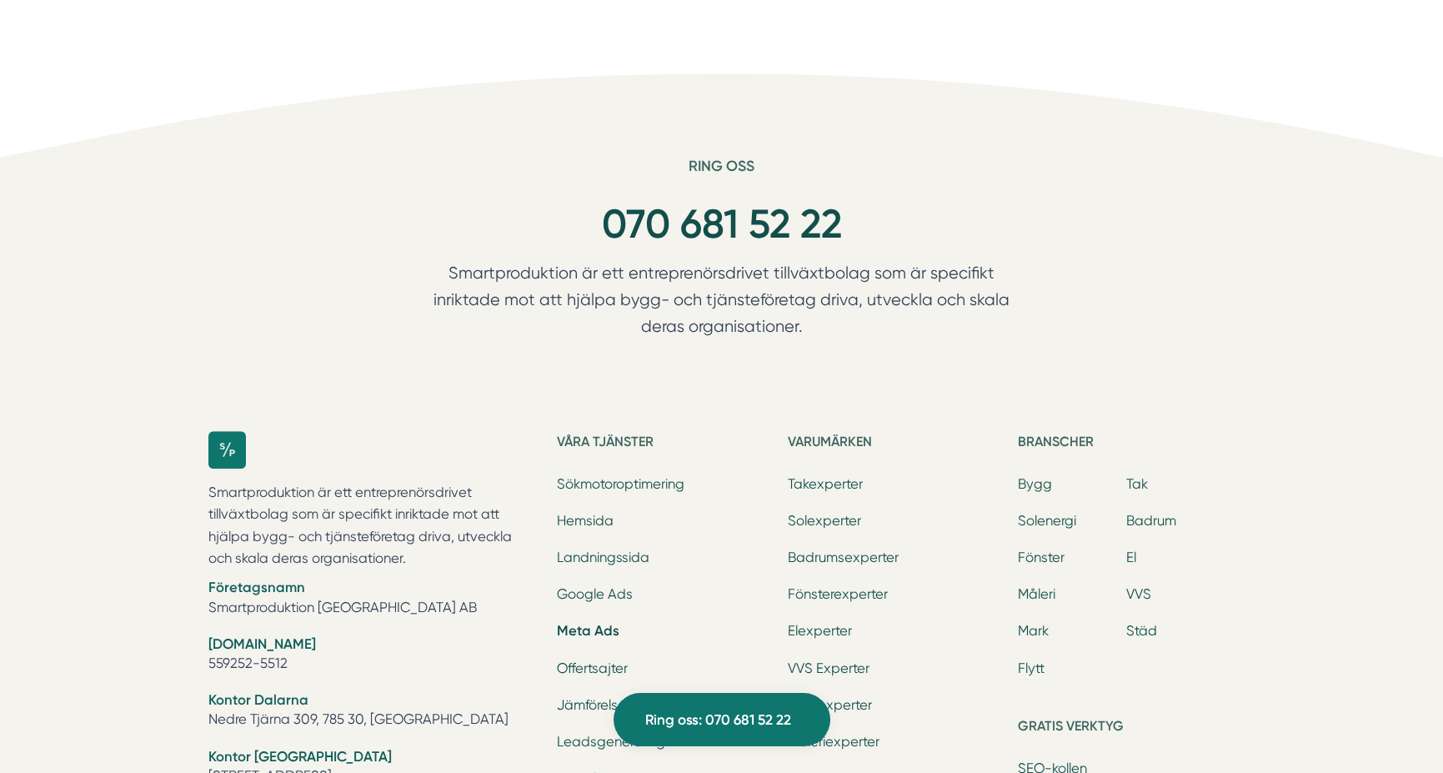
scroll to position [5334, 0]
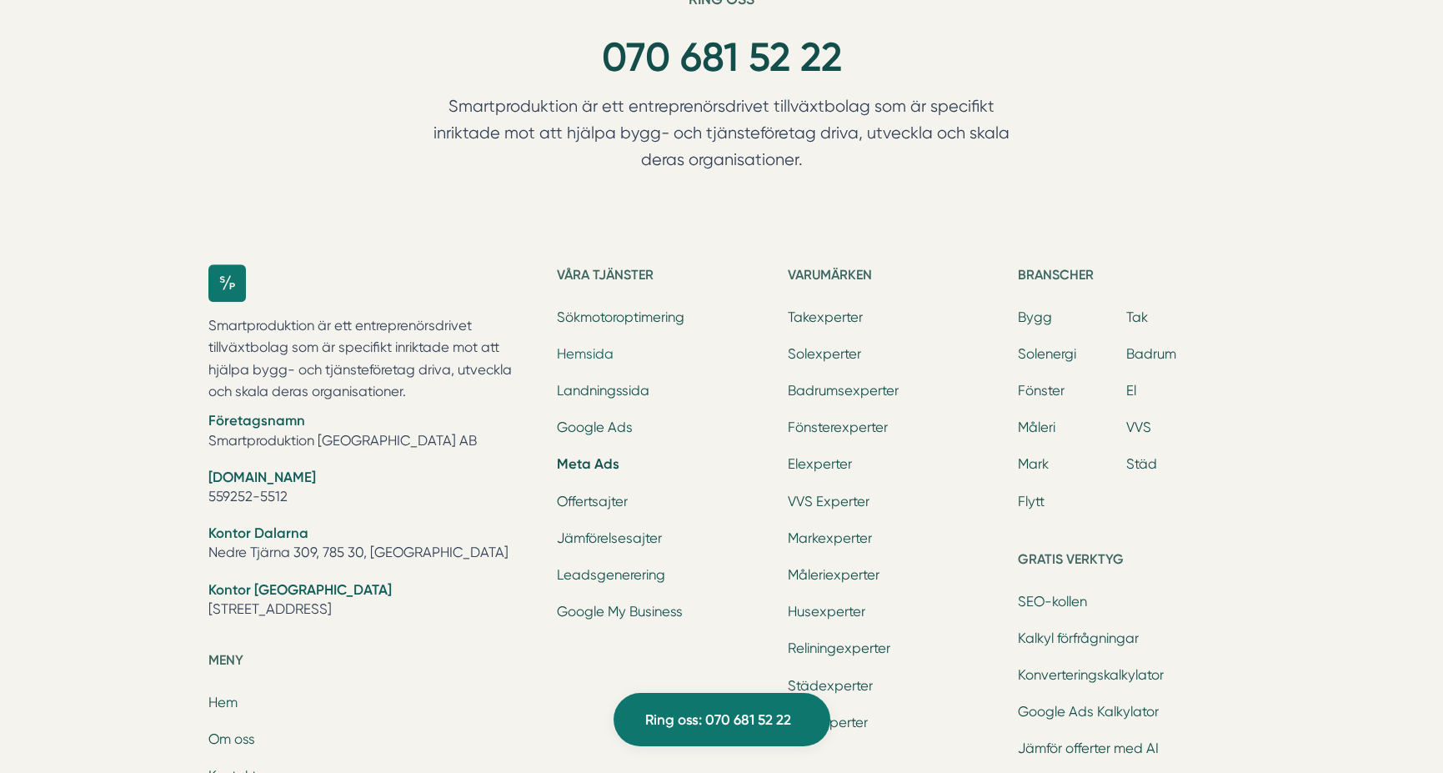
click at [591, 348] on link "Hemsida" at bounding box center [585, 354] width 57 height 16
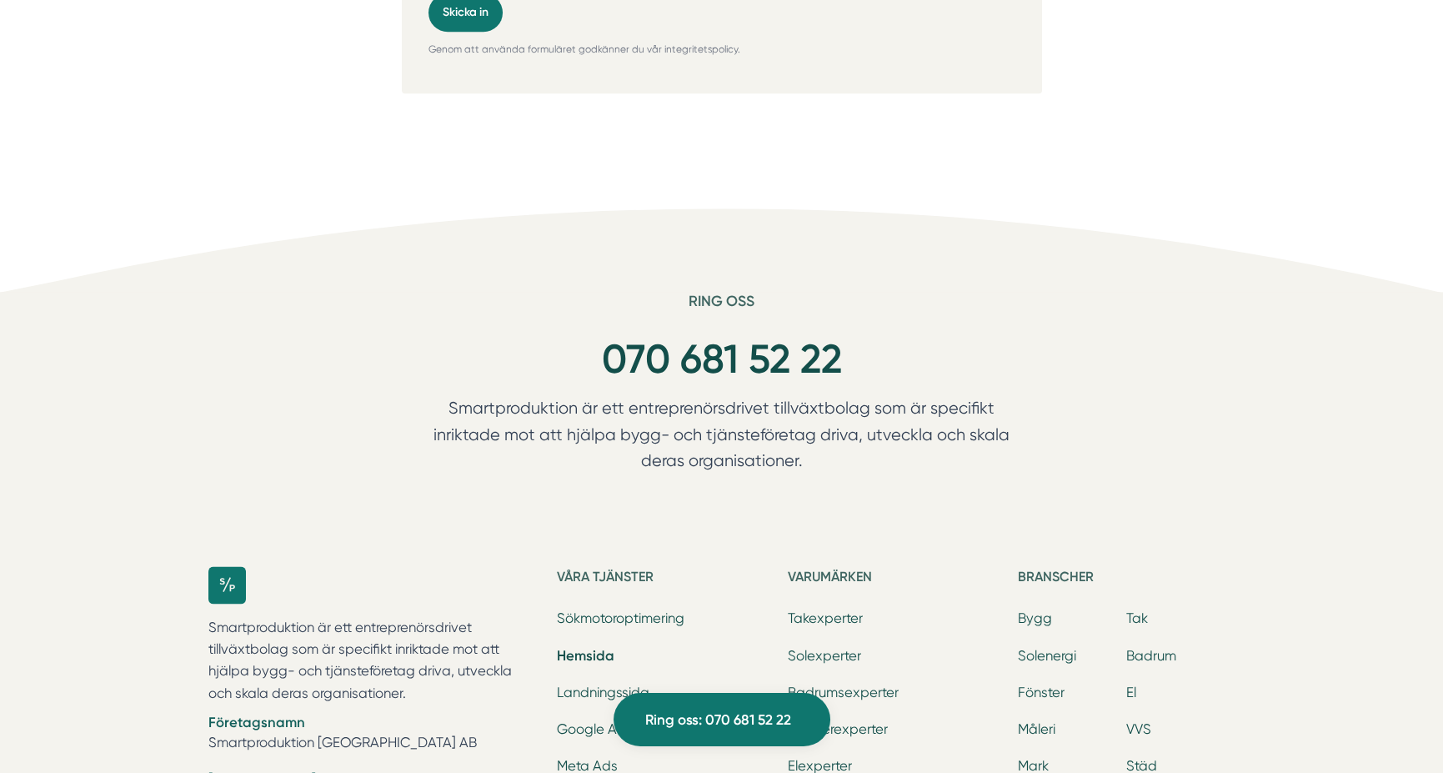
scroll to position [5751, 0]
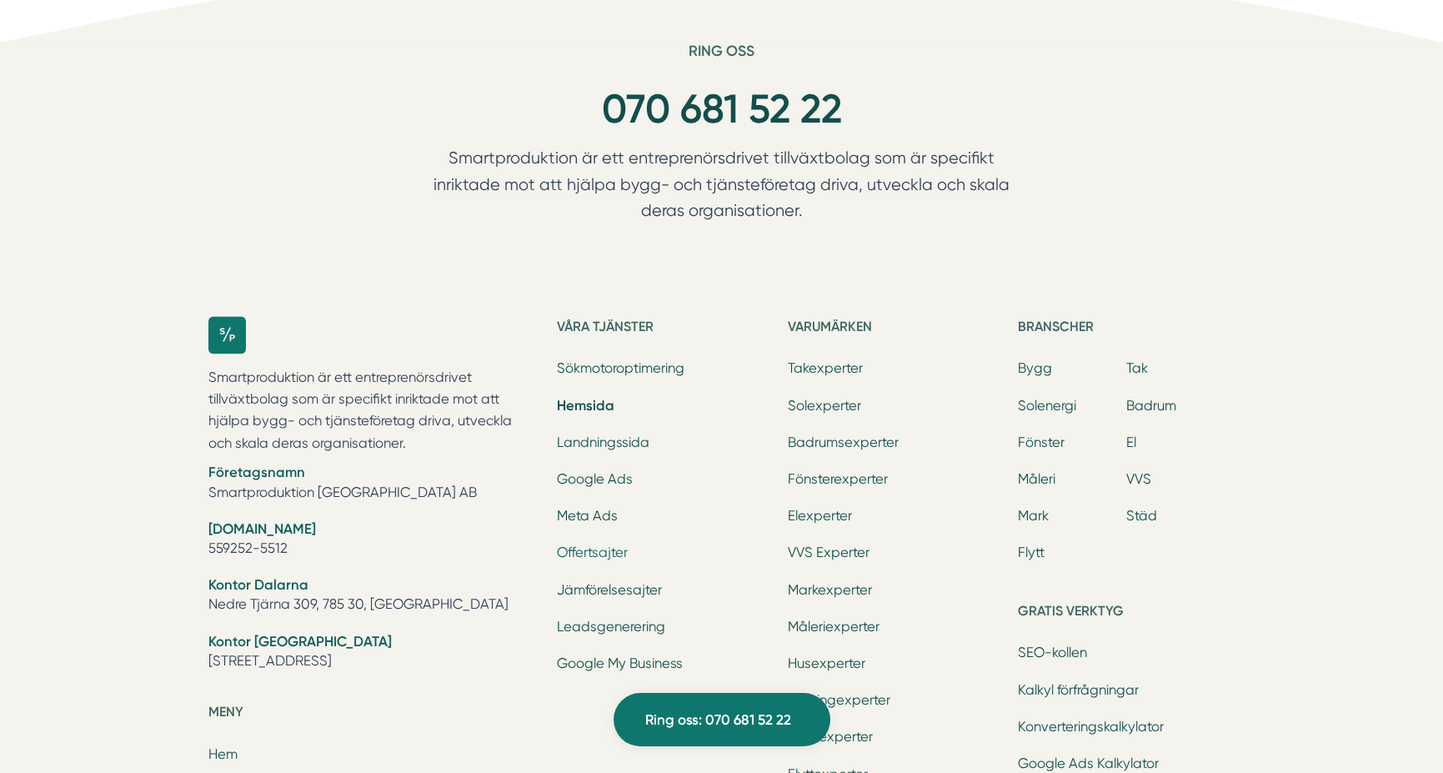
click at [603, 548] on link "Offertsajter" at bounding box center [592, 552] width 71 height 16
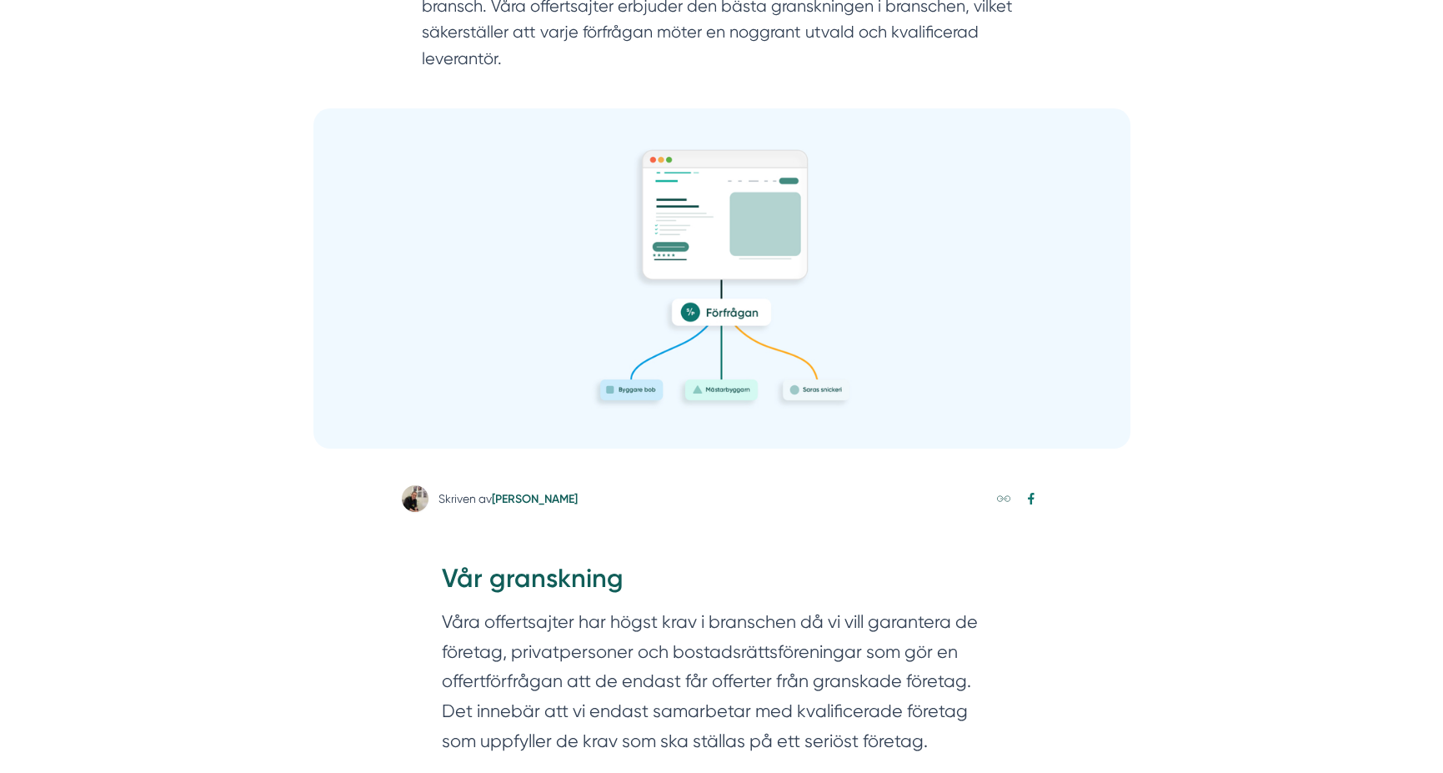
scroll to position [250, 0]
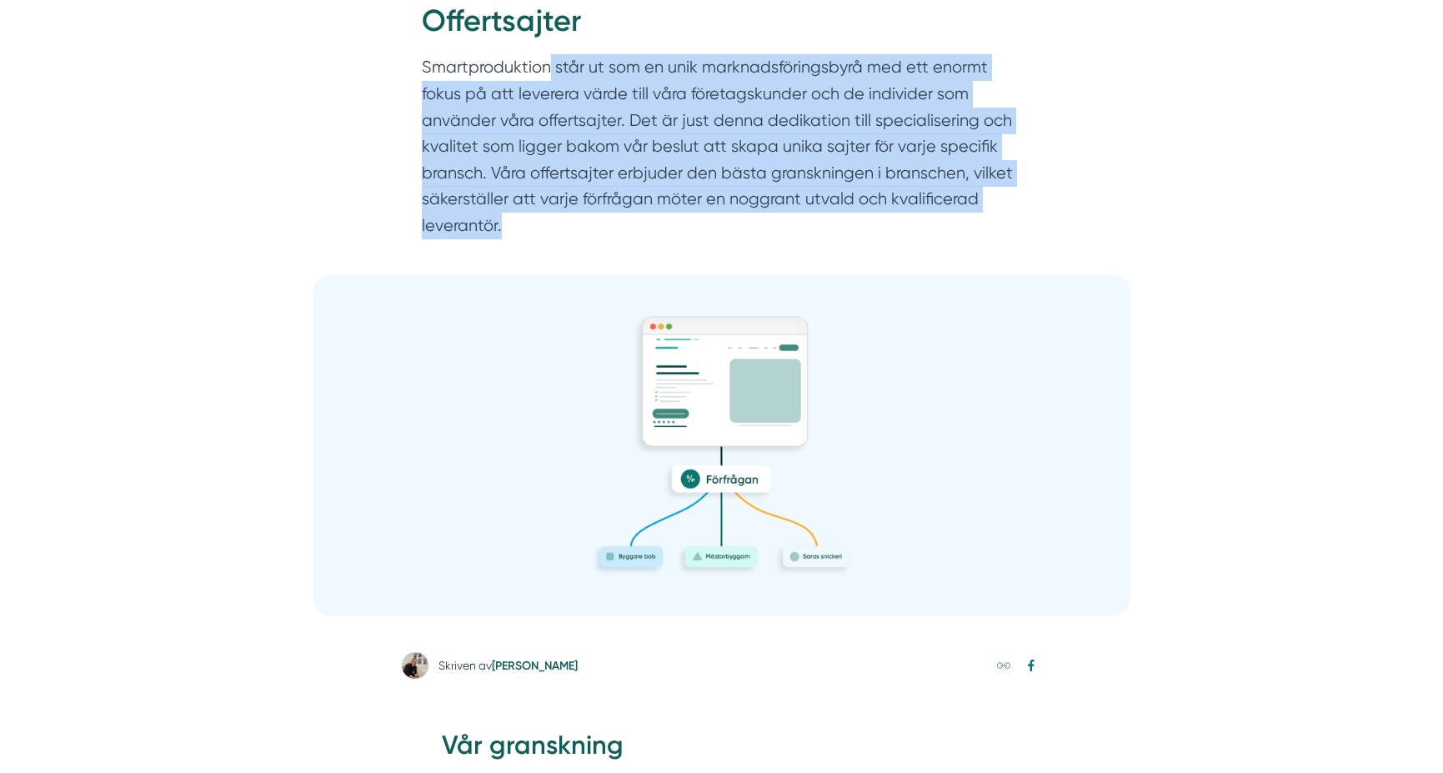
drag, startPoint x: 502, startPoint y: 218, endPoint x: 531, endPoint y: 98, distance: 124.3
click at [547, 71] on p "Smartproduktion står ut som en unik marknadsföringsbyrå med ett enormt fokus på…" at bounding box center [722, 150] width 600 height 193
click at [528, 103] on p "Smartproduktion står ut som en unik marknadsföringsbyrå med ett enormt fokus på…" at bounding box center [722, 150] width 600 height 193
drag, startPoint x: 424, startPoint y: 64, endPoint x: 534, endPoint y: 227, distance: 196.3
click at [546, 228] on p "Smartproduktion står ut som en unik marknadsföringsbyrå med ett enormt fokus på…" at bounding box center [722, 150] width 600 height 193
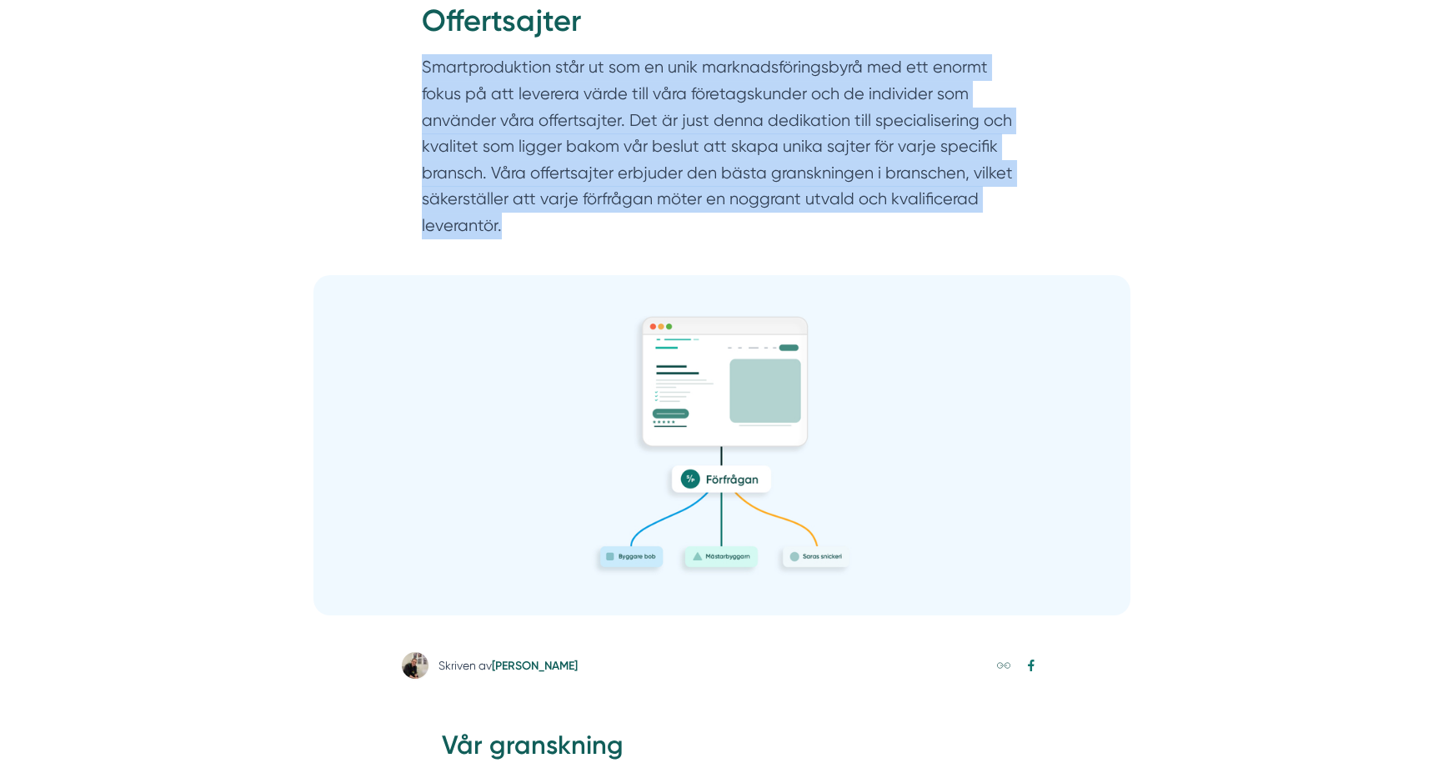
click at [533, 226] on p "Smartproduktion står ut som en unik marknadsföringsbyrå med ett enormt fokus på…" at bounding box center [722, 150] width 600 height 193
click at [526, 224] on p "Smartproduktion står ut som en unik marknadsföringsbyrå med ett enormt fokus på…" at bounding box center [722, 150] width 600 height 193
drag, startPoint x: 502, startPoint y: 229, endPoint x: 402, endPoint y: 61, distance: 195.8
click at [402, 61] on div "Hem » Våra tjänster » Offertsajter Offertsajter Smartproduktion står ut som en …" at bounding box center [722, 103] width 640 height 288
click at [445, 74] on p "Smartproduktion står ut som en unik marknadsföringsbyrå med ett enormt fokus på…" at bounding box center [722, 150] width 600 height 193
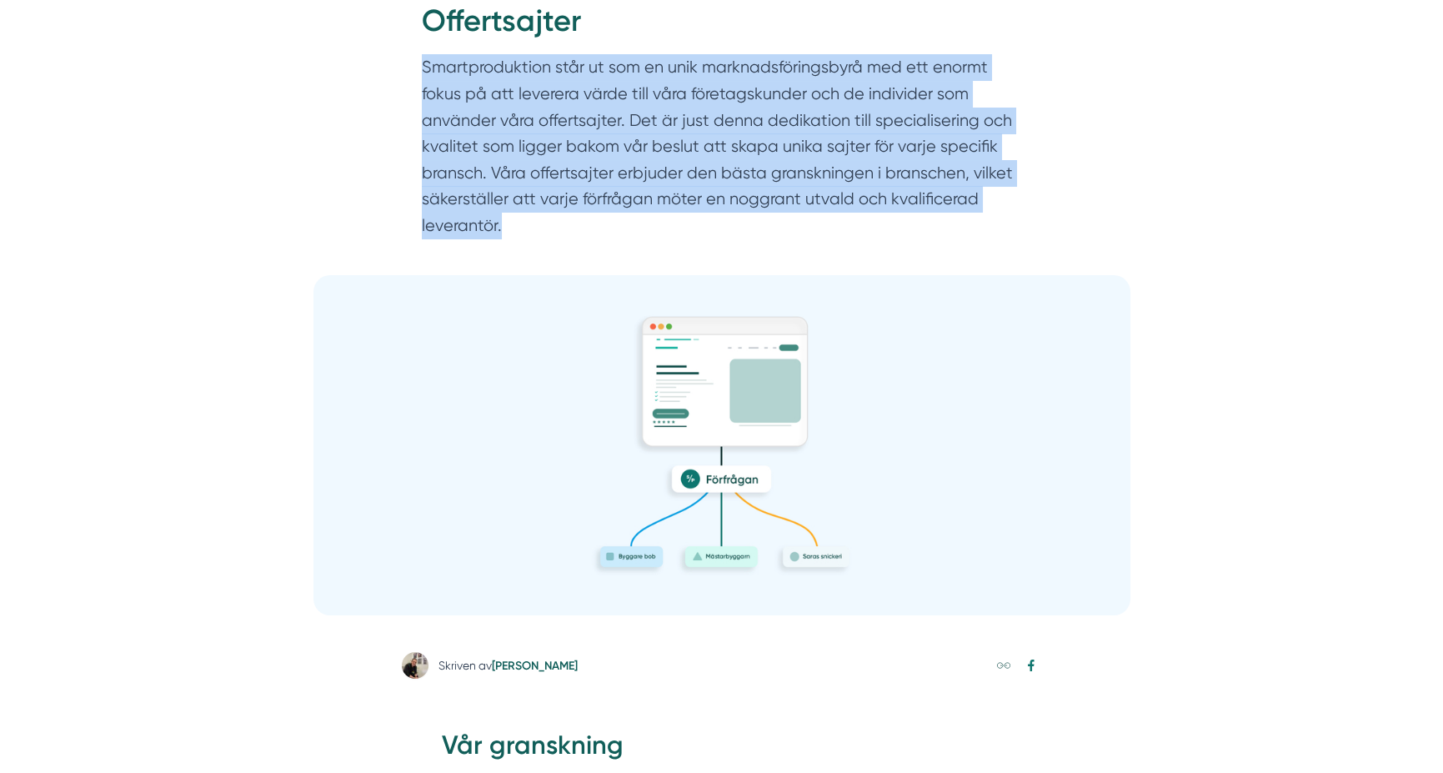
drag, startPoint x: 418, startPoint y: 64, endPoint x: 533, endPoint y: 232, distance: 202.7
click at [533, 232] on div "Hem » Våra tjänster » Offertsajter Offertsajter Smartproduktion står ut som en …" at bounding box center [722, 103] width 640 height 288
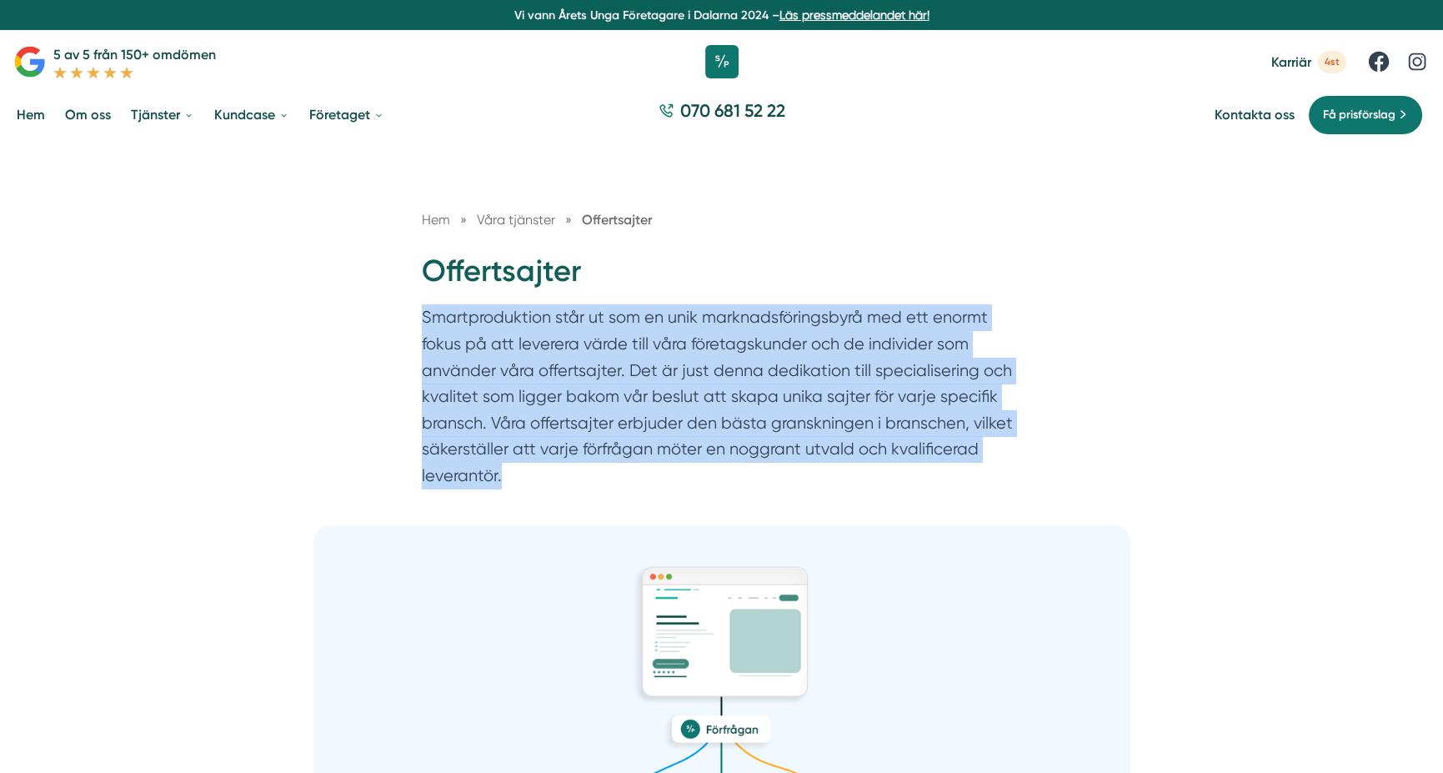
click at [1333, 61] on span "4st" at bounding box center [1332, 62] width 28 height 23
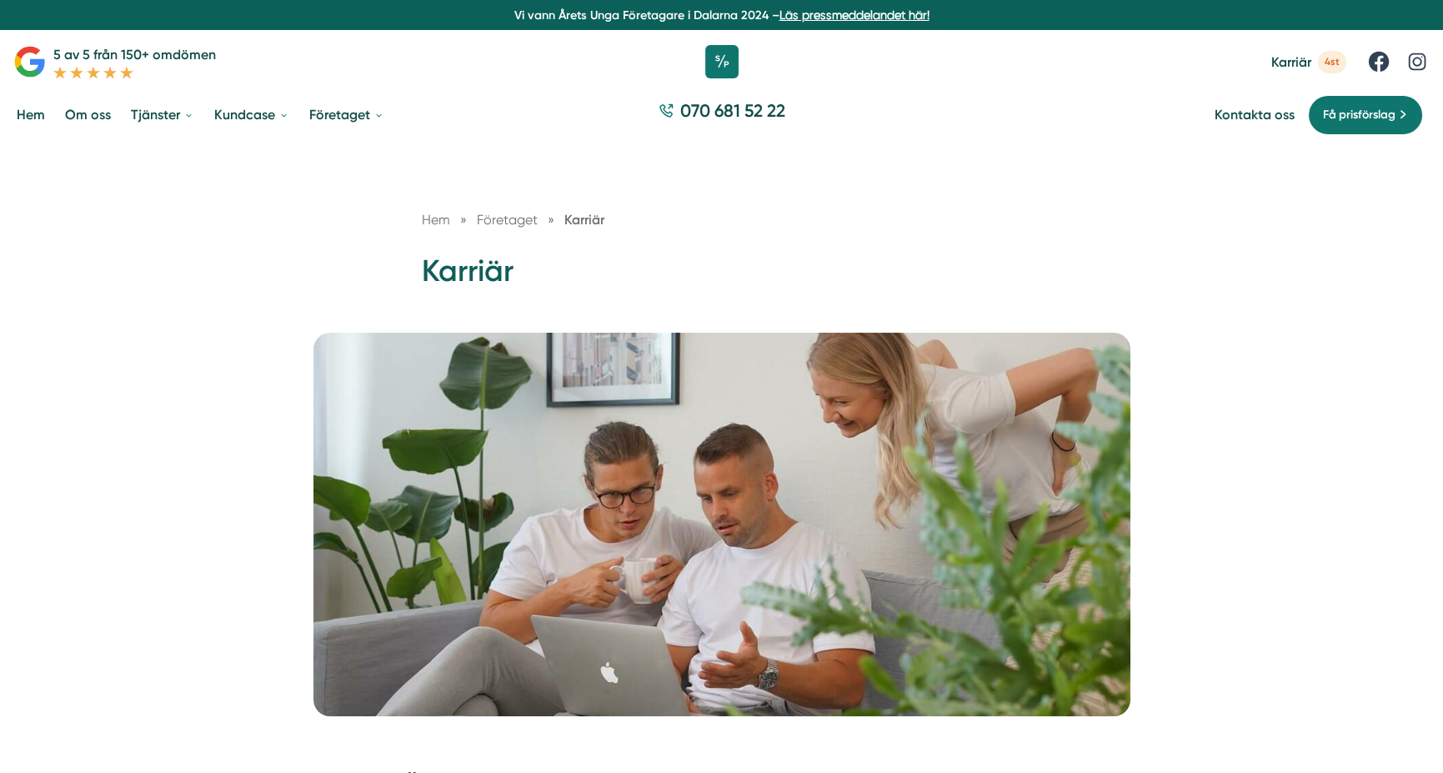
click at [1307, 63] on span "Karriär" at bounding box center [1291, 62] width 40 height 16
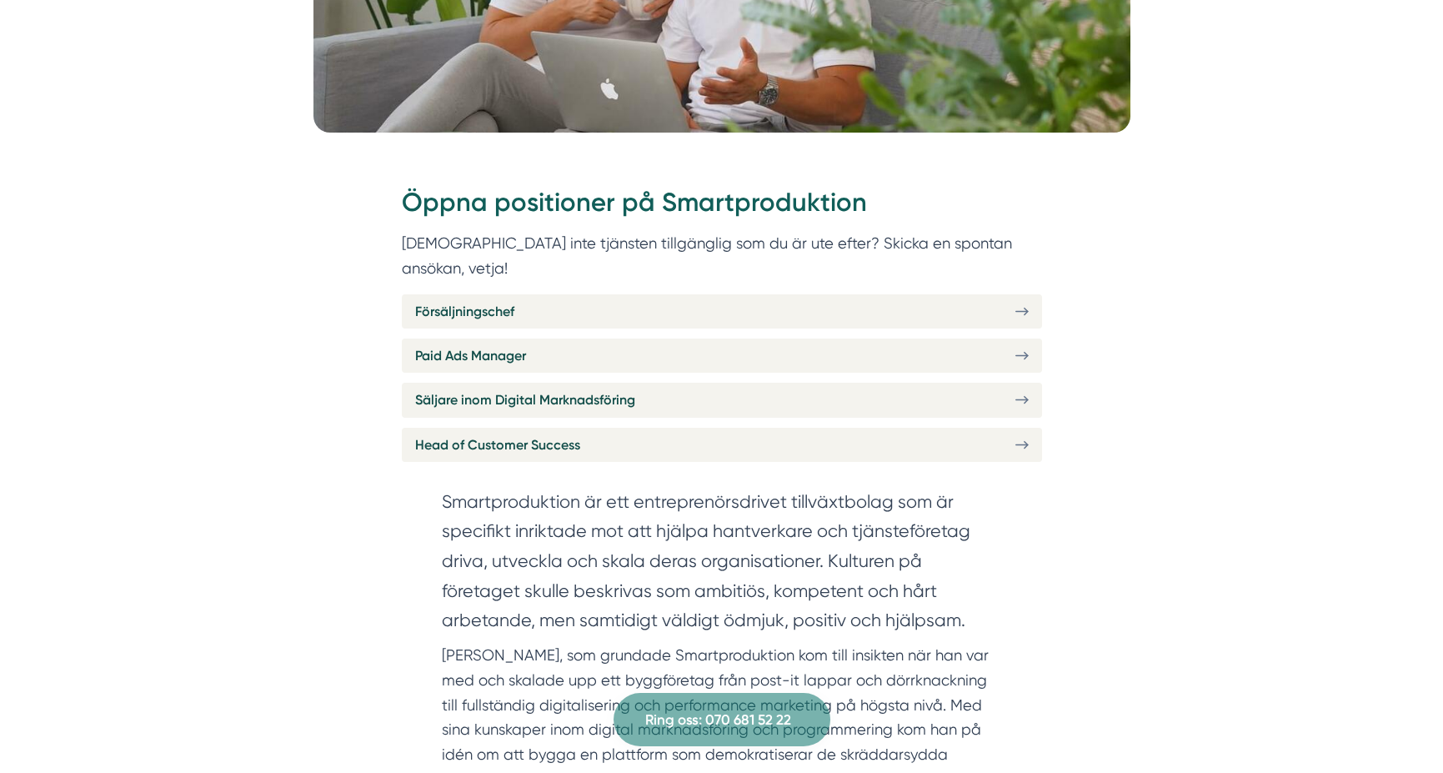
scroll to position [500, 0]
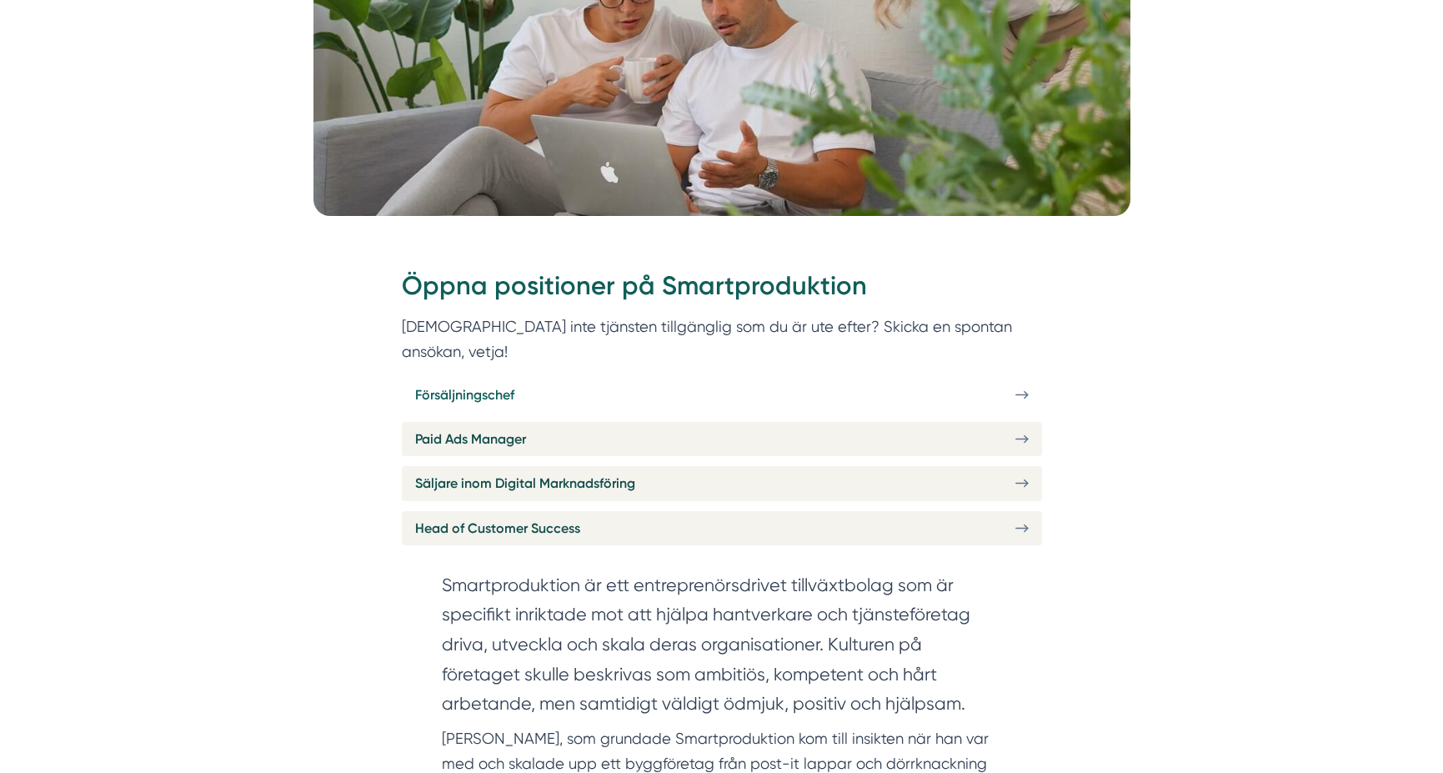
click at [862, 378] on link "Försäljningschef" at bounding box center [722, 395] width 640 height 34
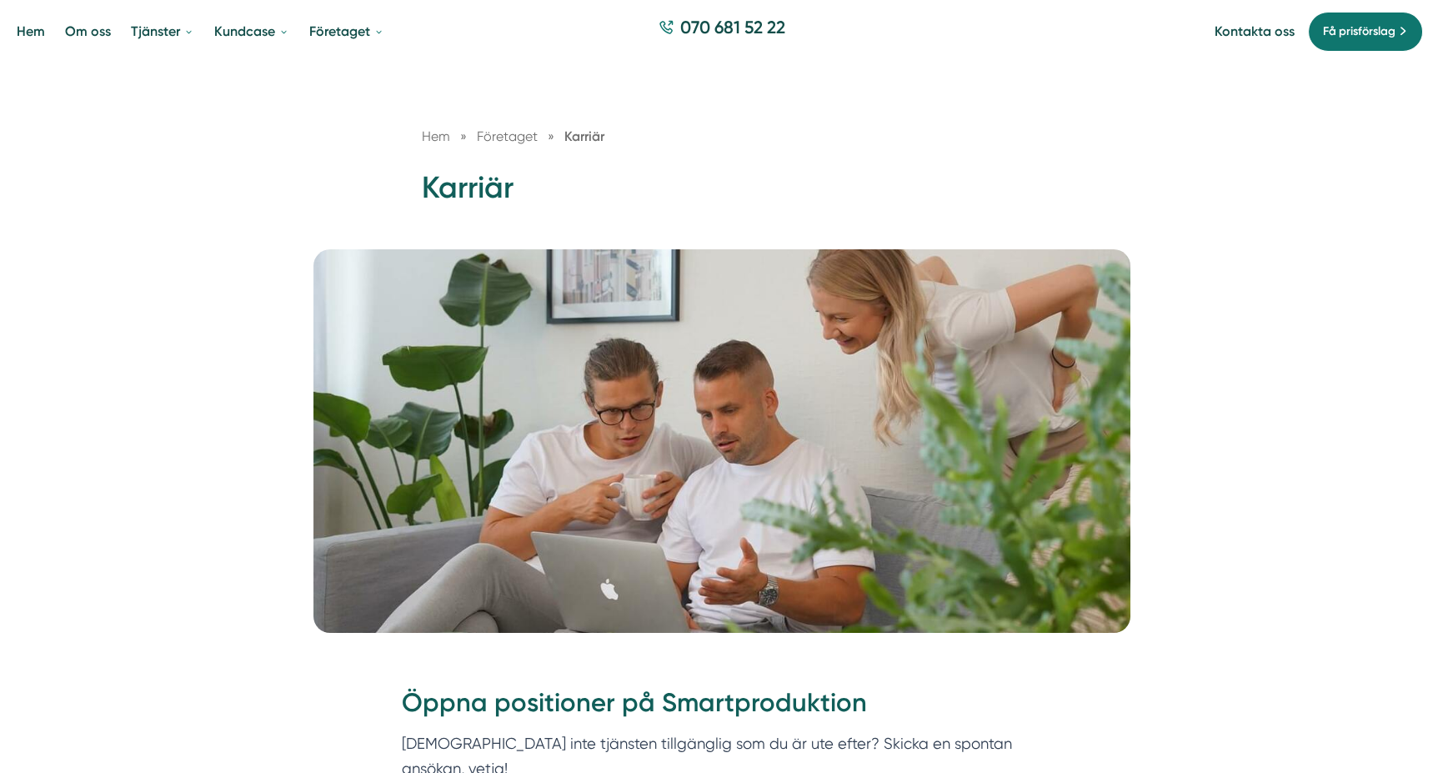
scroll to position [0, 0]
